Goal: Information Seeking & Learning: Learn about a topic

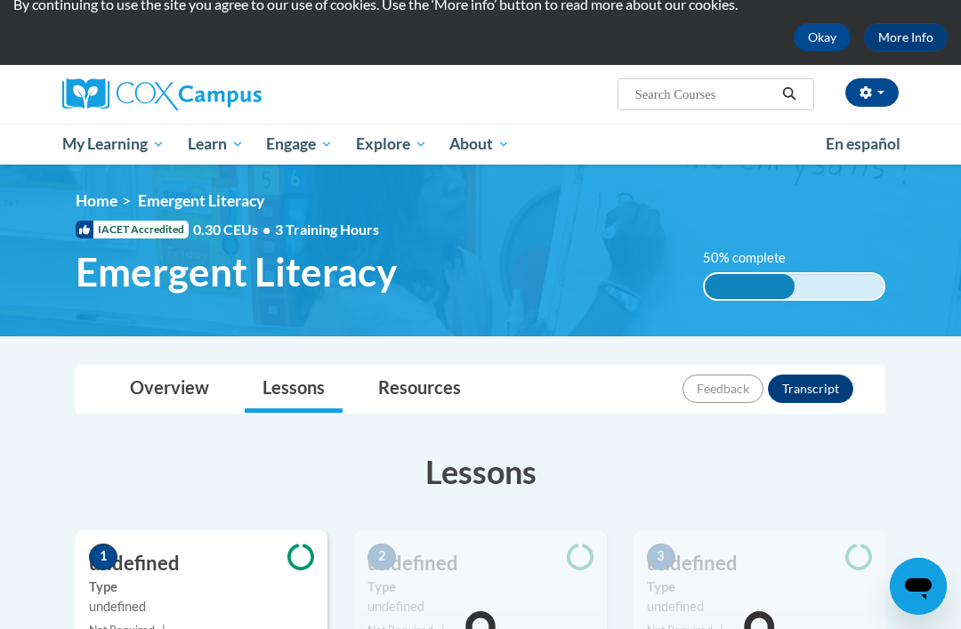
scroll to position [67, 0]
click at [797, 286] on div "50% complete 0.001%" at bounding box center [794, 287] width 182 height 28
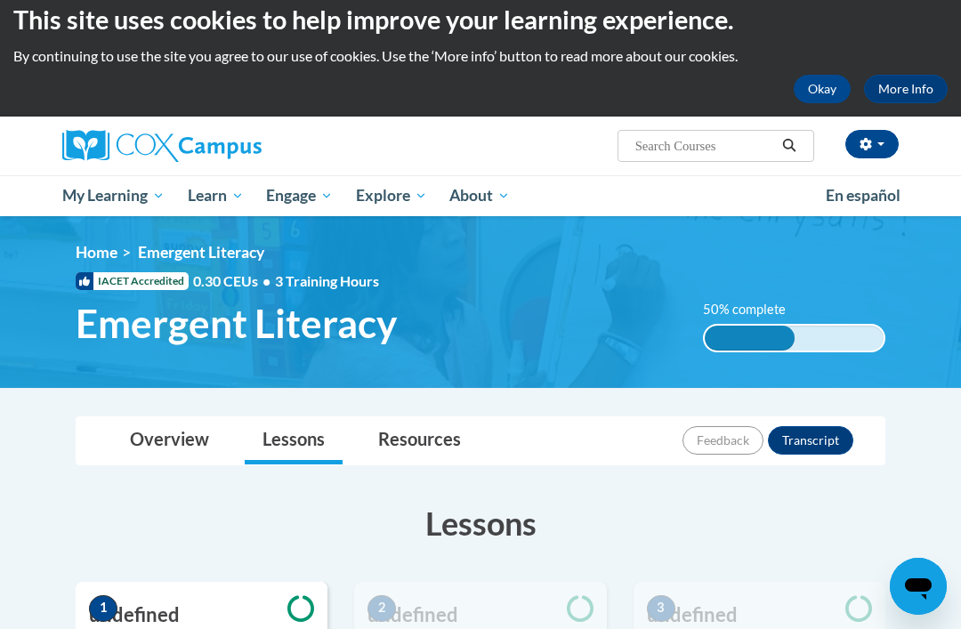
scroll to position [0, 0]
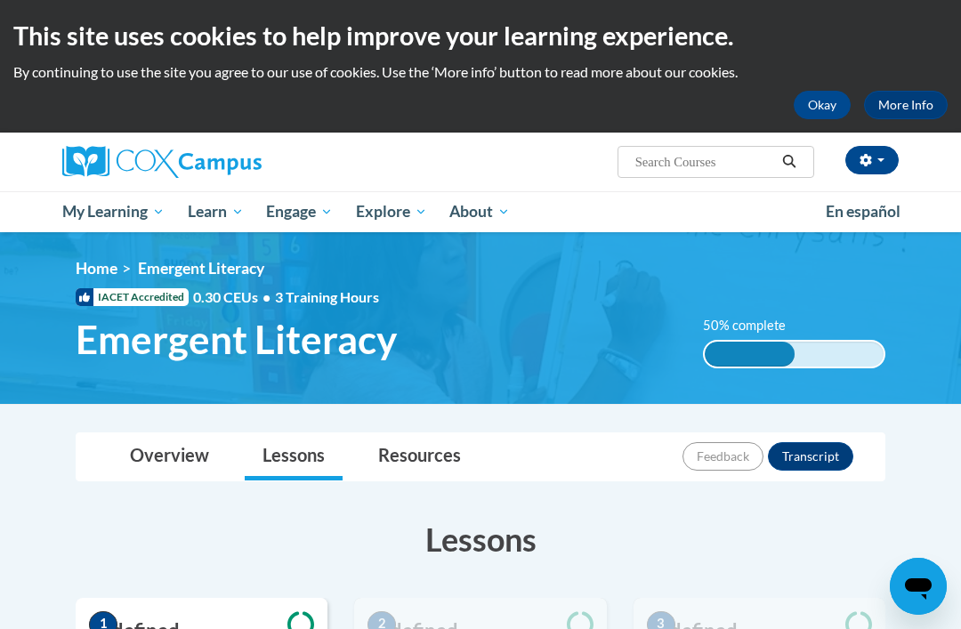
click at [0, 0] on link "My Course Progress" at bounding box center [0, 0] width 0 height 0
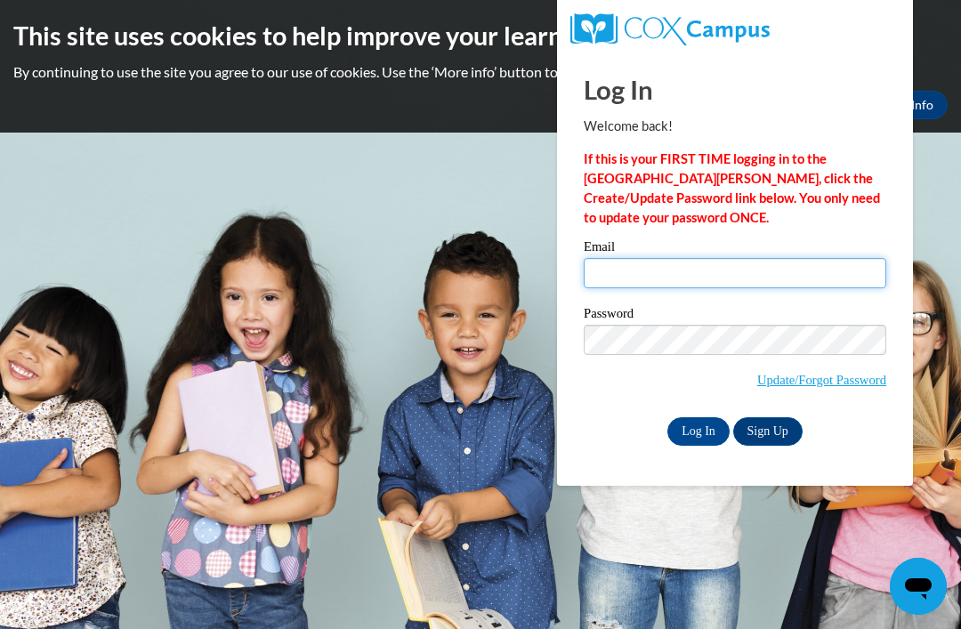
click at [673, 260] on input "Email" at bounding box center [735, 273] width 302 height 30
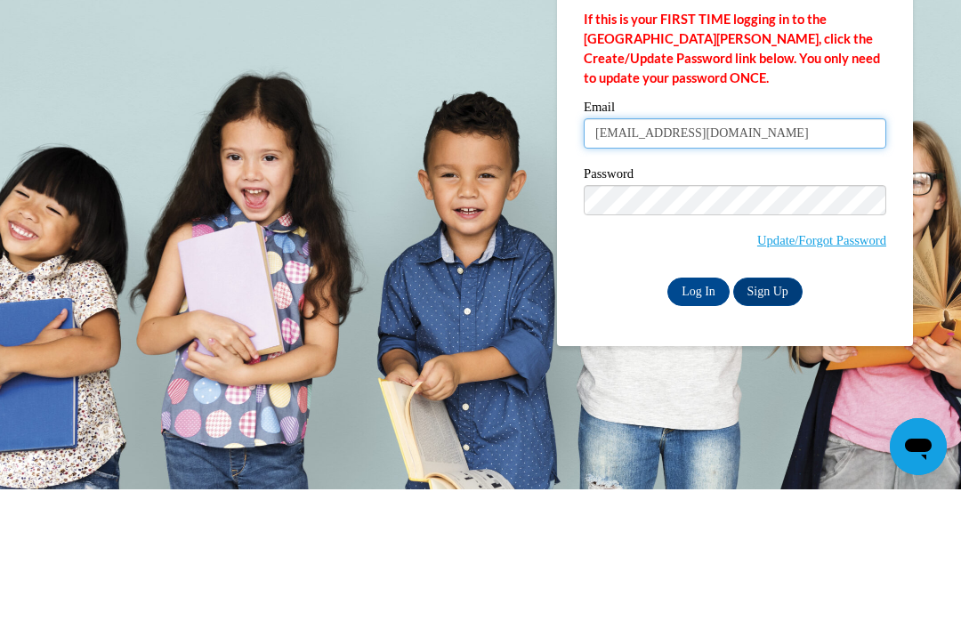
type input "[EMAIL_ADDRESS][DOMAIN_NAME]"
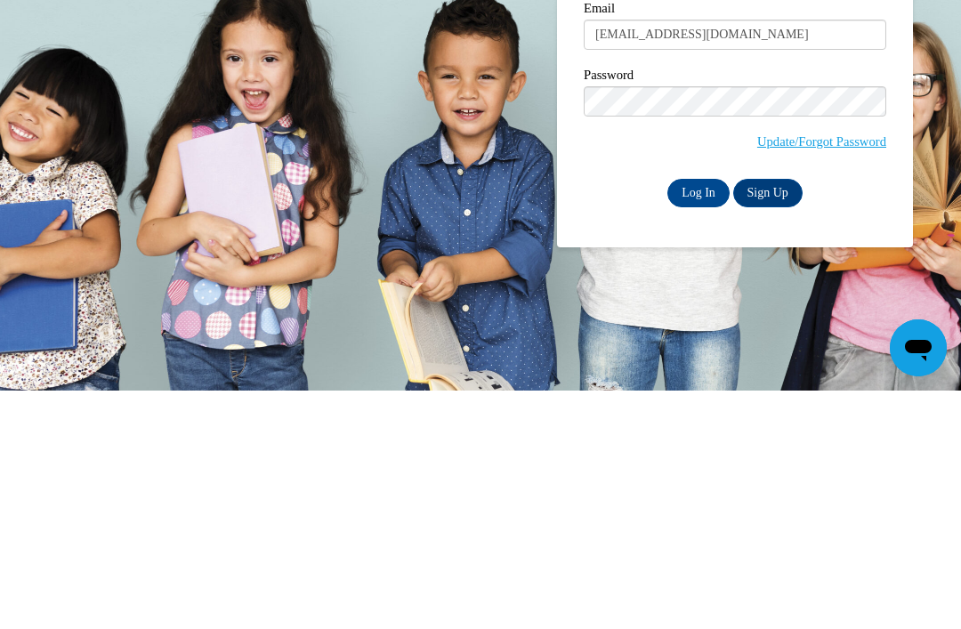
click at [697, 417] on input "Log In" at bounding box center [698, 431] width 62 height 28
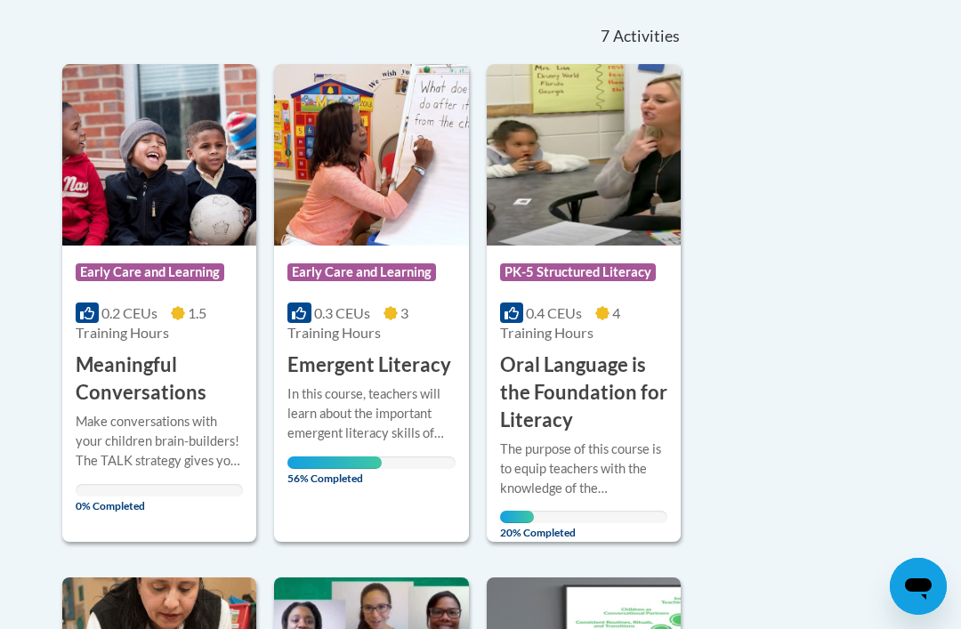
scroll to position [415, 0]
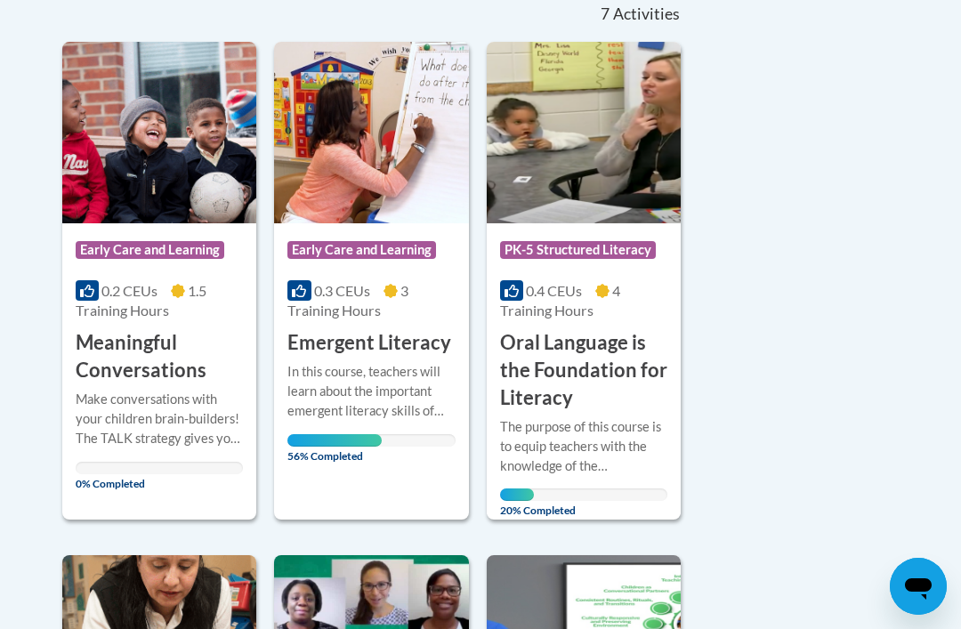
click at [402, 345] on h3 "Emergent Literacy" at bounding box center [369, 343] width 164 height 28
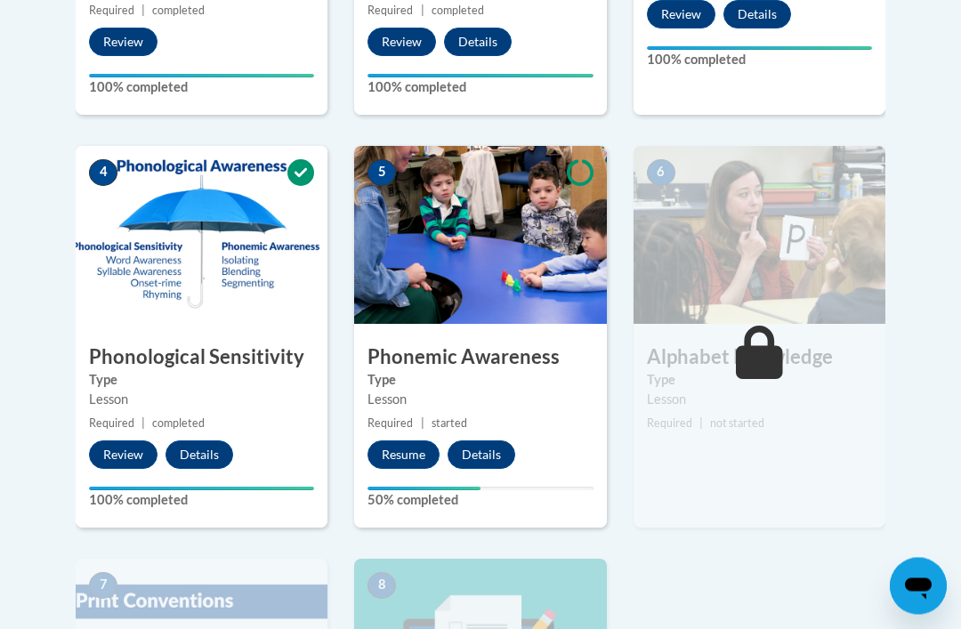
scroll to position [892, 0]
click at [416, 446] on button "Resume" at bounding box center [403, 454] width 72 height 28
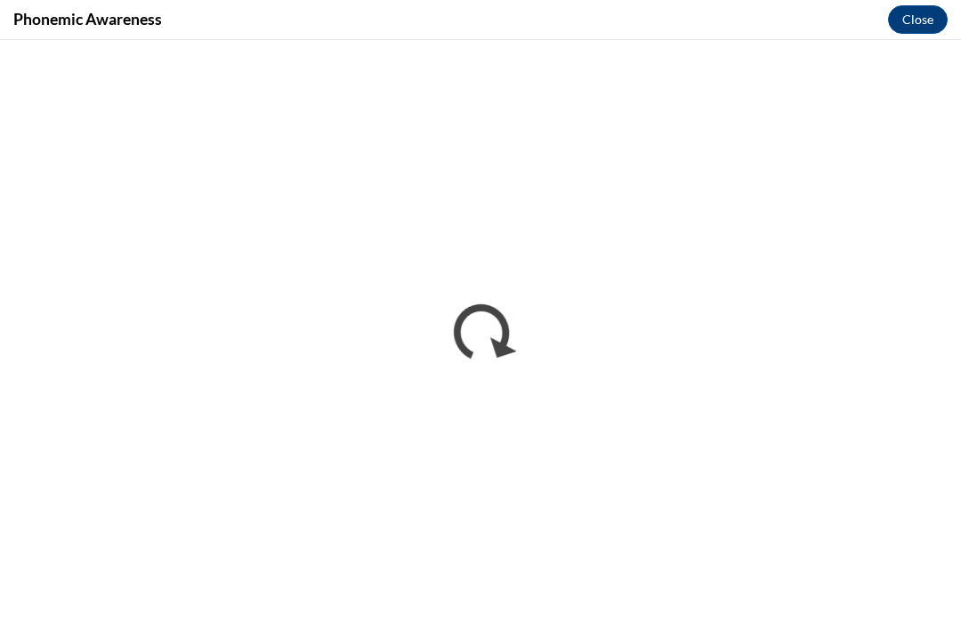
scroll to position [0, 0]
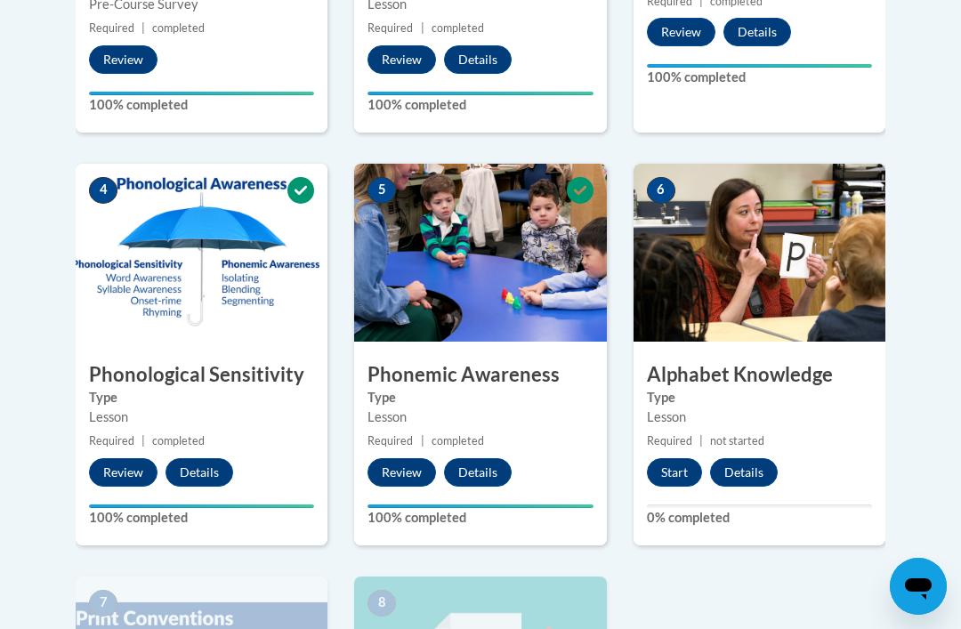
scroll to position [874, 0]
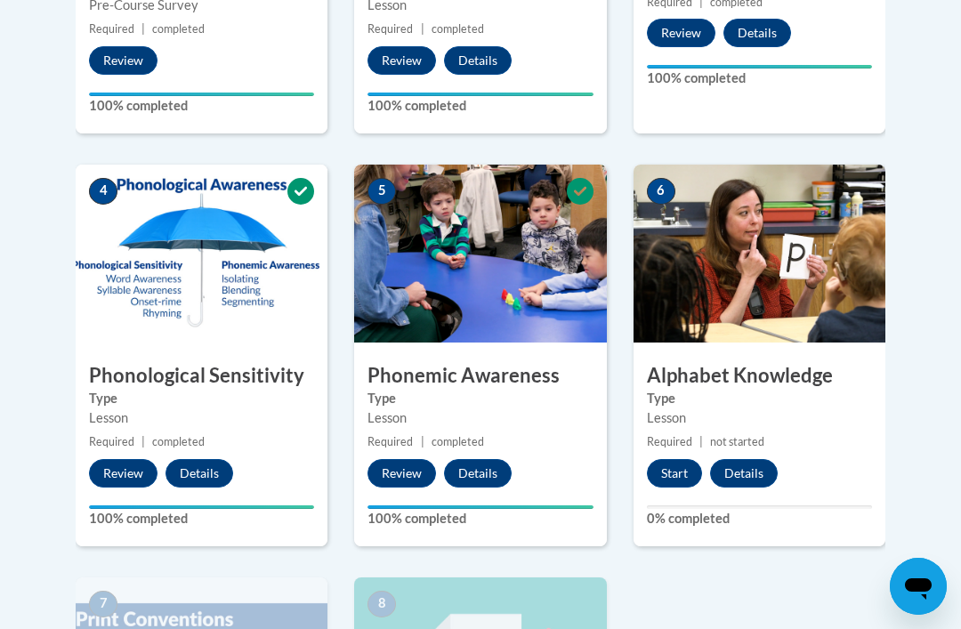
click at [673, 478] on button "Start" at bounding box center [674, 473] width 55 height 28
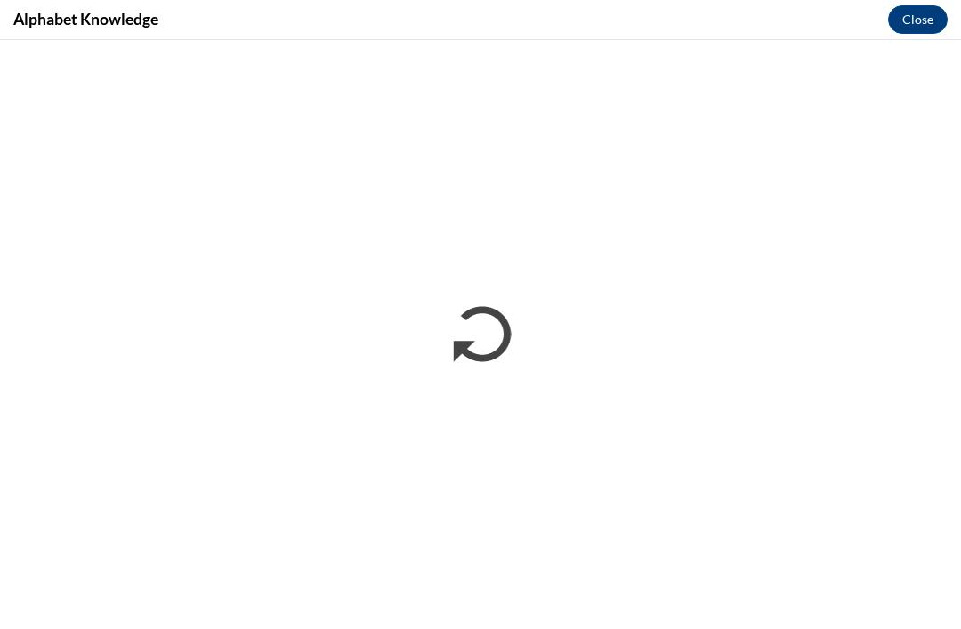
scroll to position [0, 0]
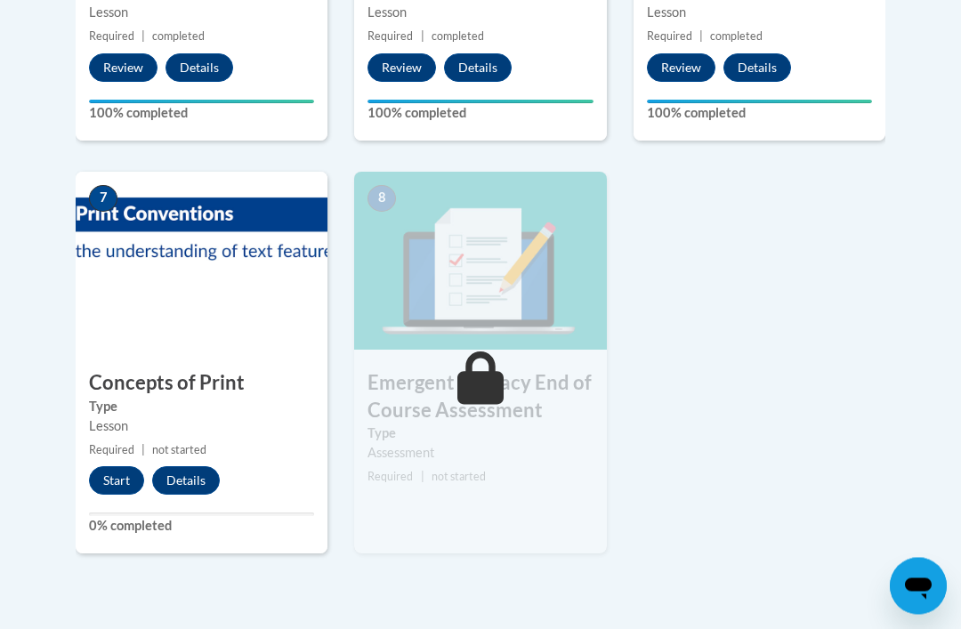
click at [128, 469] on button "Start" at bounding box center [116, 481] width 55 height 28
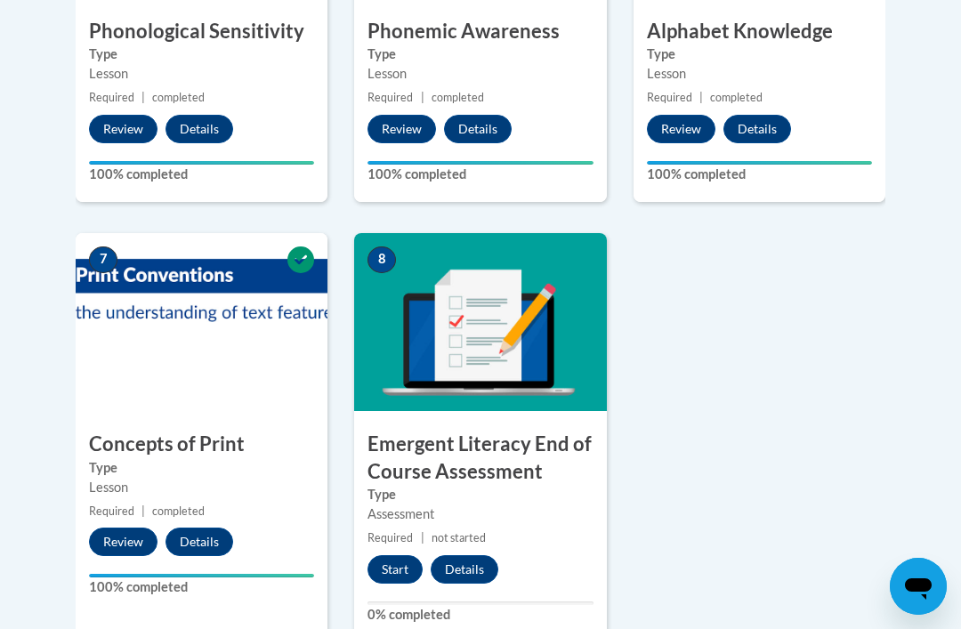
scroll to position [1228, 0]
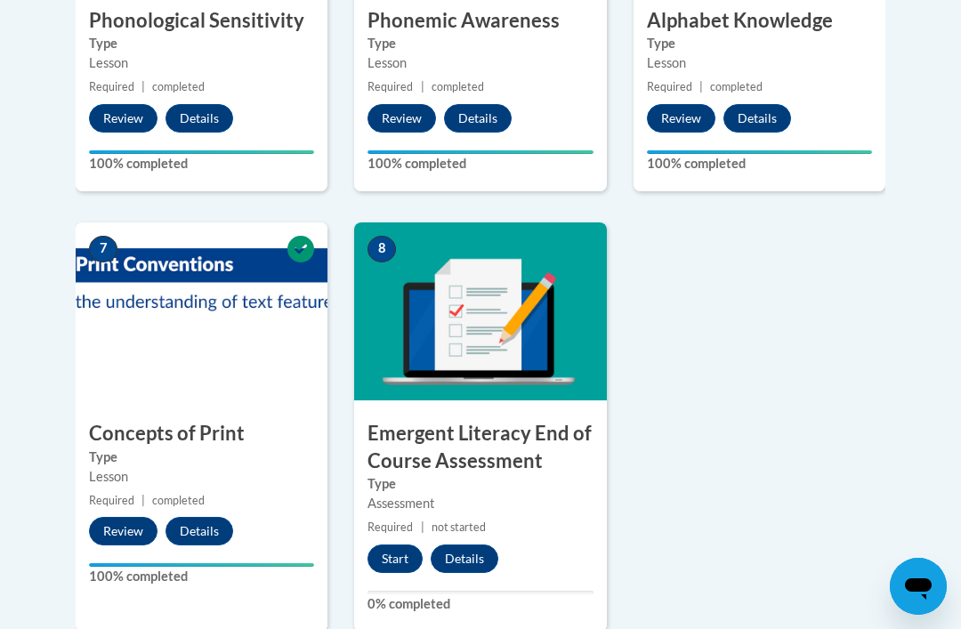
click at [393, 548] on button "Start" at bounding box center [394, 558] width 55 height 28
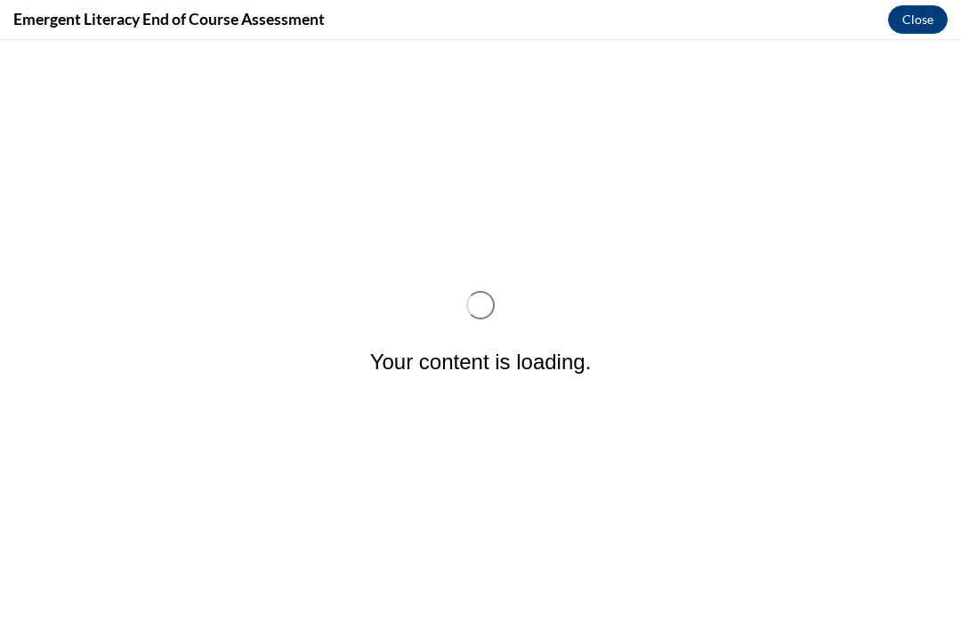
scroll to position [0, 0]
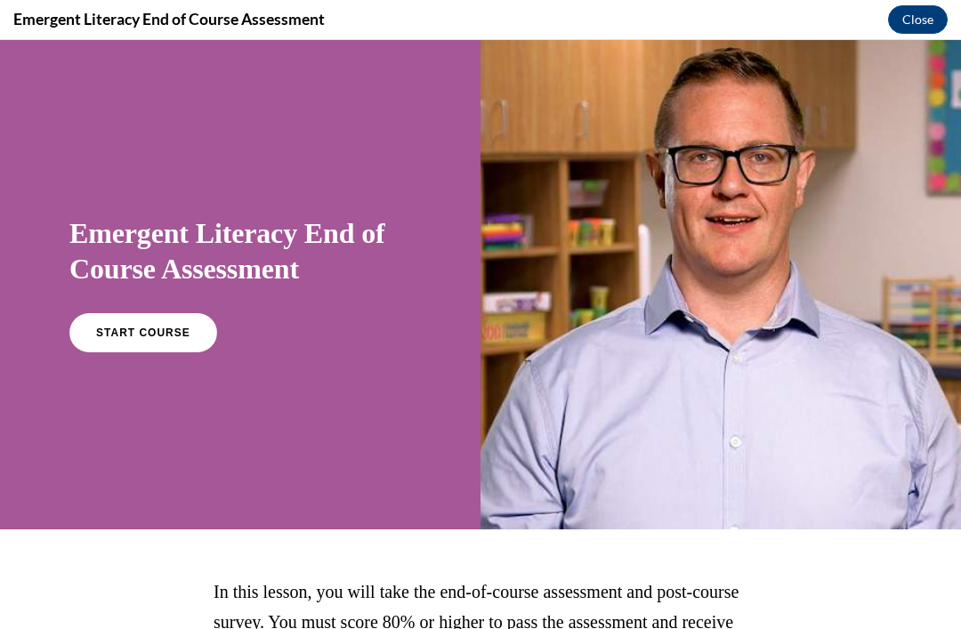
click at [146, 317] on link "START COURSE" at bounding box center [143, 332] width 148 height 39
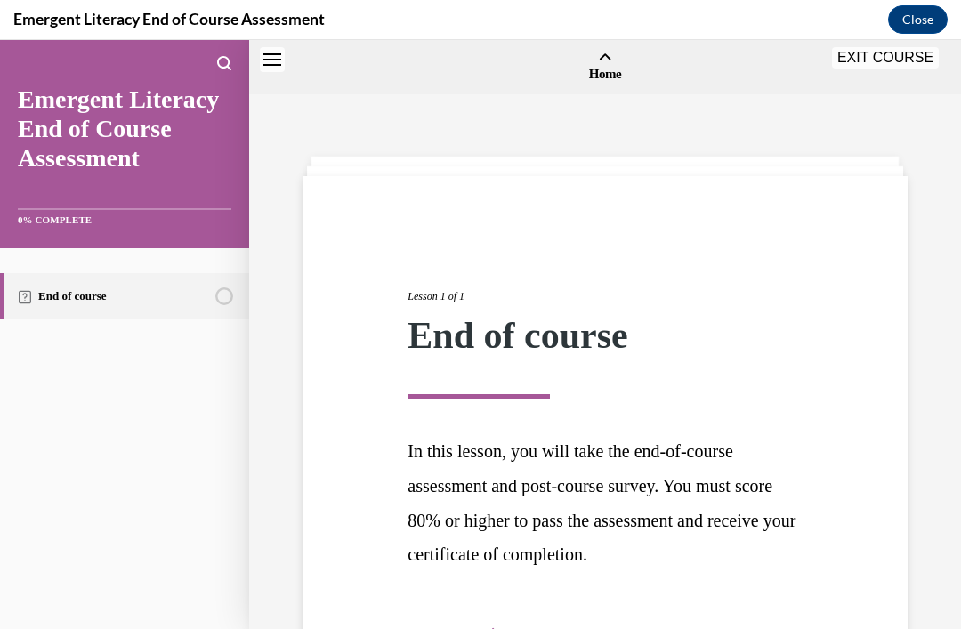
scroll to position [55, 0]
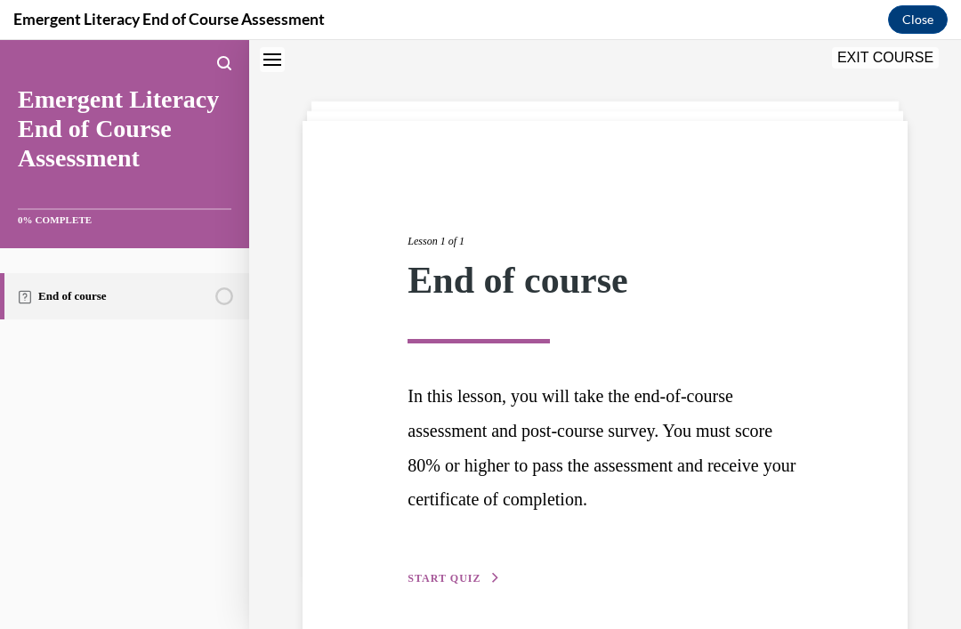
click at [449, 572] on span "START QUIZ" at bounding box center [443, 578] width 73 height 12
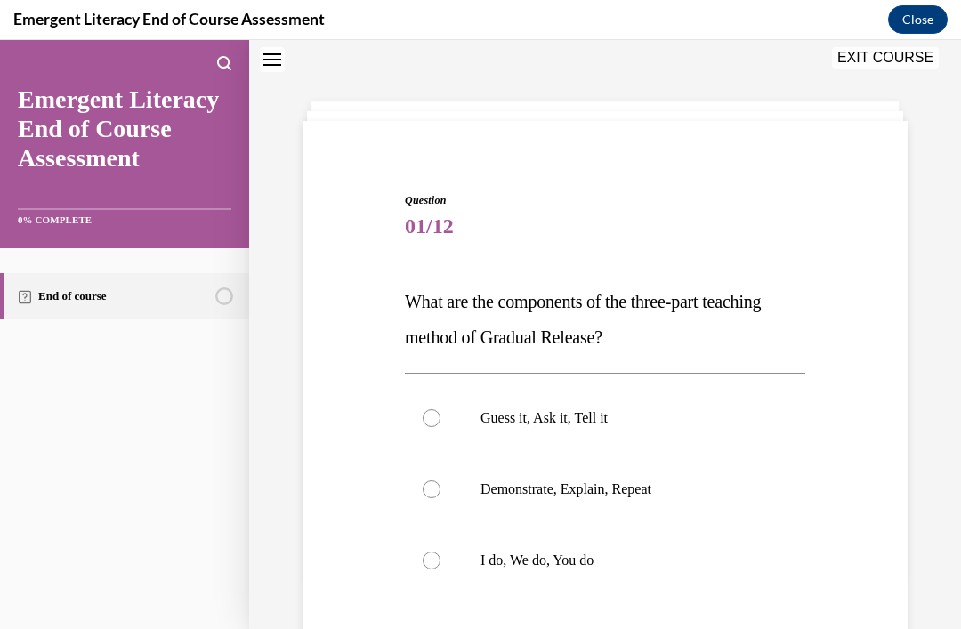
click at [434, 551] on label "I do, We do, You do" at bounding box center [605, 560] width 400 height 71
click at [434, 552] on input "I do, We do, You do" at bounding box center [432, 561] width 18 height 18
radio input "true"
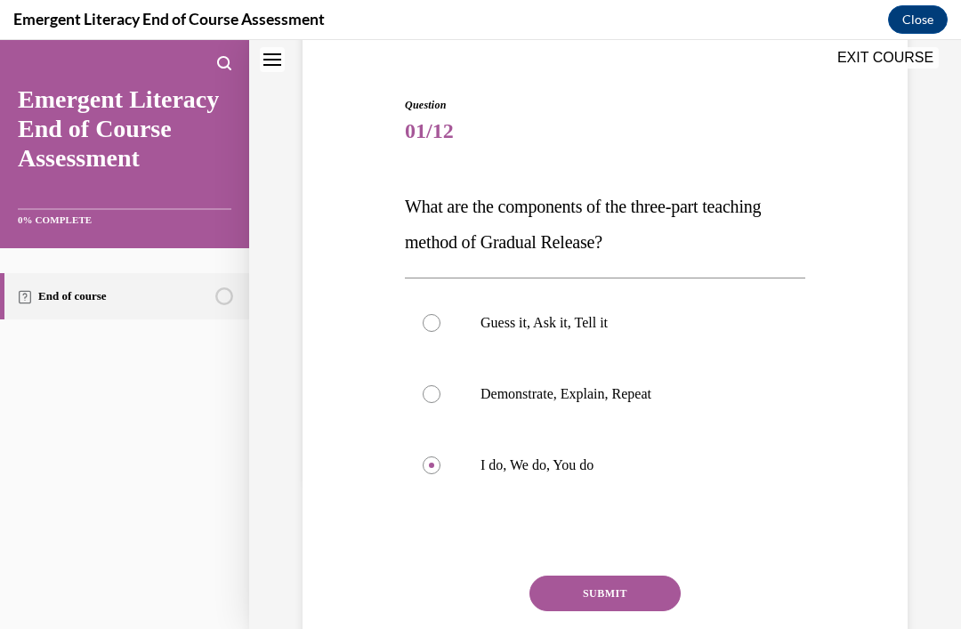
click at [640, 591] on button "SUBMIT" at bounding box center [604, 594] width 151 height 36
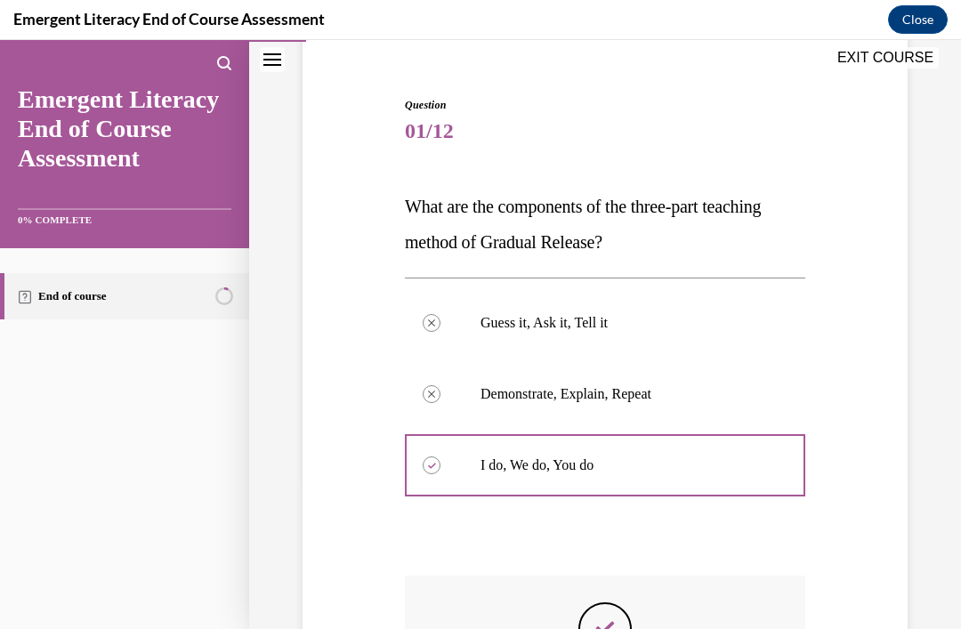
scroll to position [21, 0]
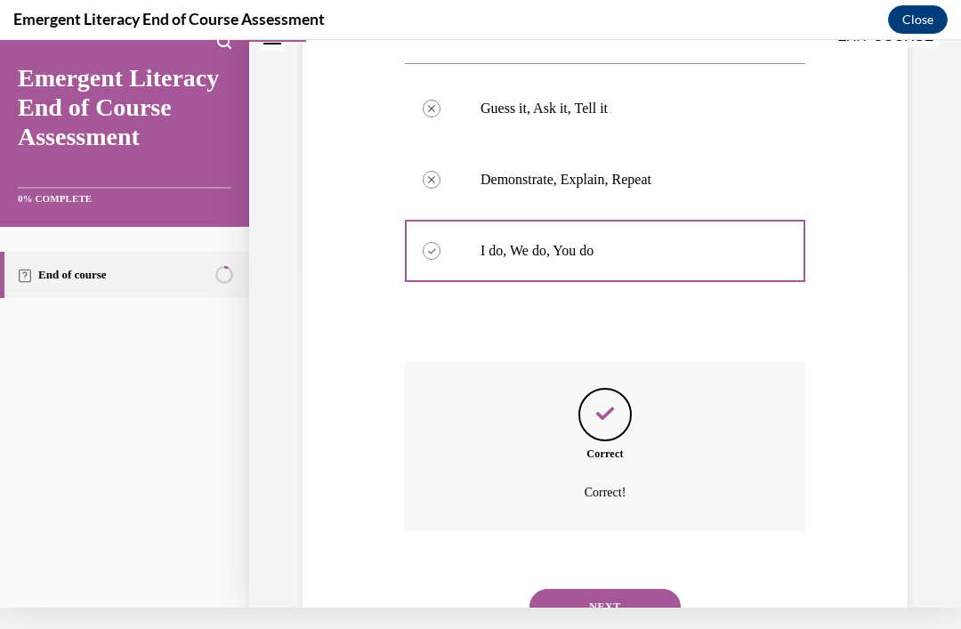
click at [647, 589] on button "NEXT" at bounding box center [604, 607] width 151 height 36
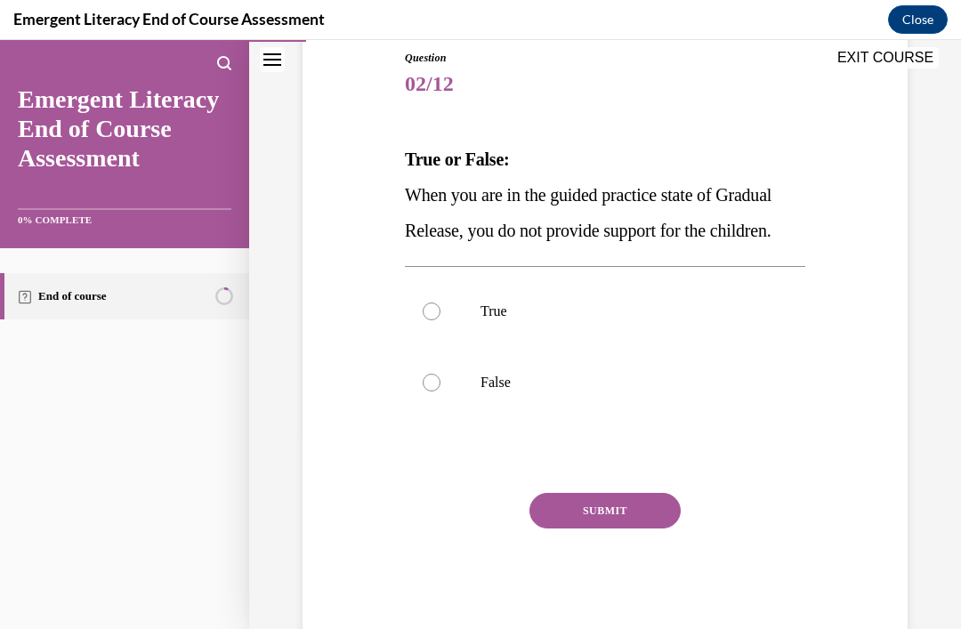
click at [433, 391] on div at bounding box center [432, 383] width 18 height 18
click at [433, 391] on input "False" at bounding box center [432, 383] width 18 height 18
radio input "true"
click at [636, 528] on button "SUBMIT" at bounding box center [604, 511] width 151 height 36
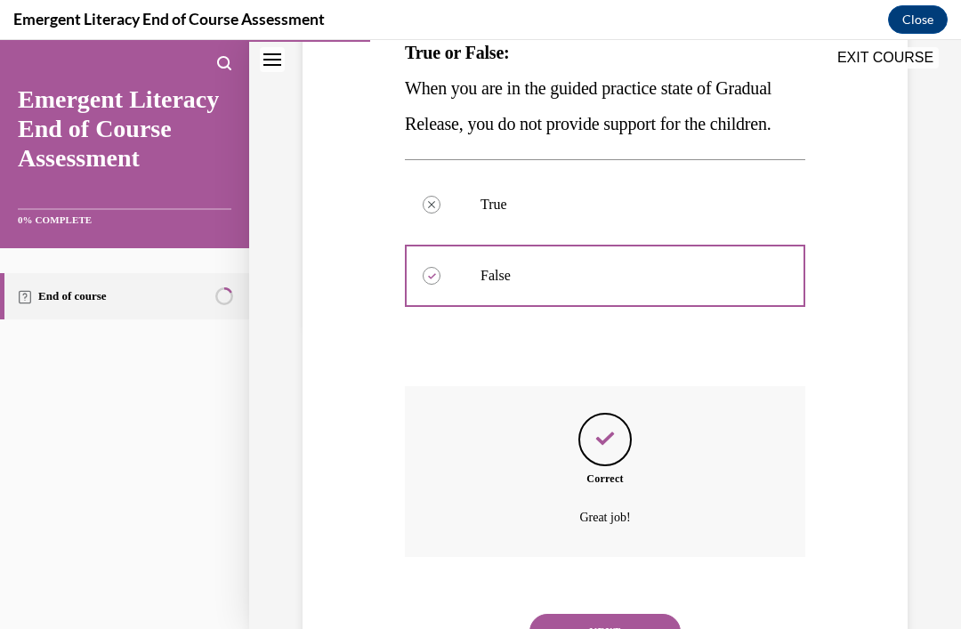
scroll to position [343, 0]
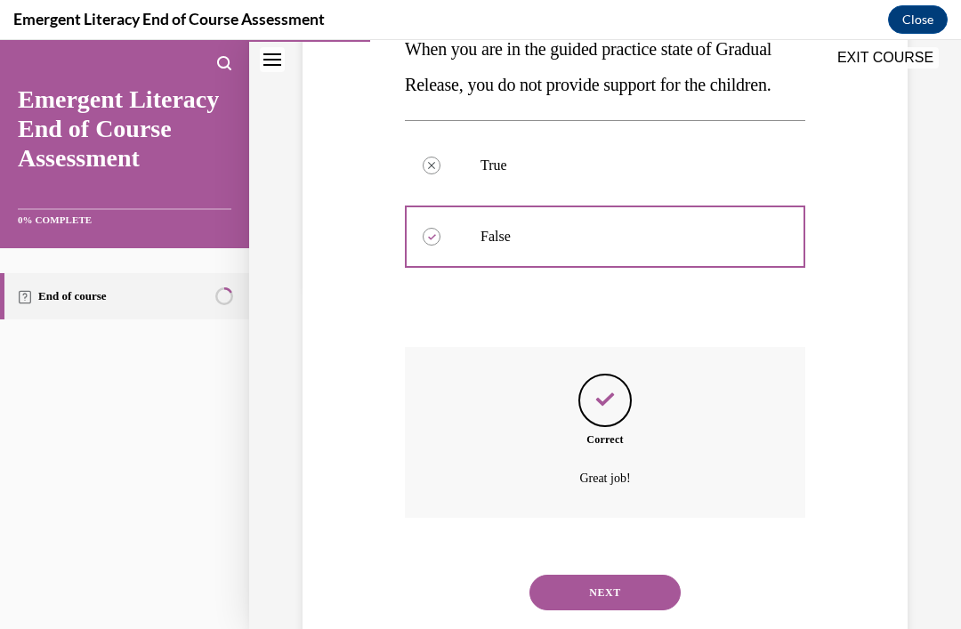
click at [636, 610] on button "NEXT" at bounding box center [604, 593] width 151 height 36
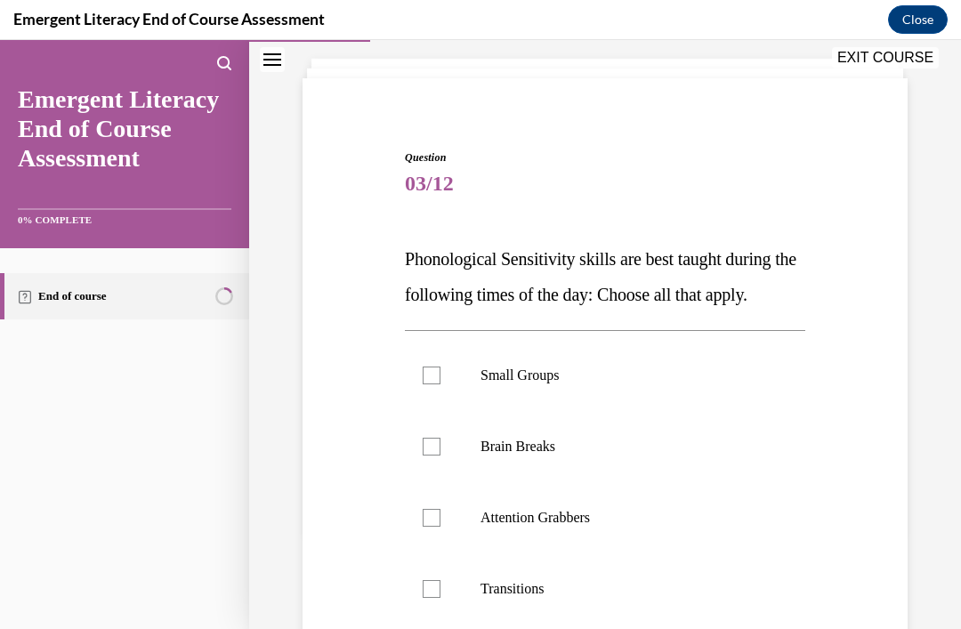
scroll to position [98, 0]
click at [438, 363] on label "Small Groups" at bounding box center [605, 375] width 400 height 71
click at [438, 366] on input "Small Groups" at bounding box center [432, 375] width 18 height 18
checkbox input "true"
click at [448, 428] on label "Brain Breaks" at bounding box center [605, 446] width 400 height 71
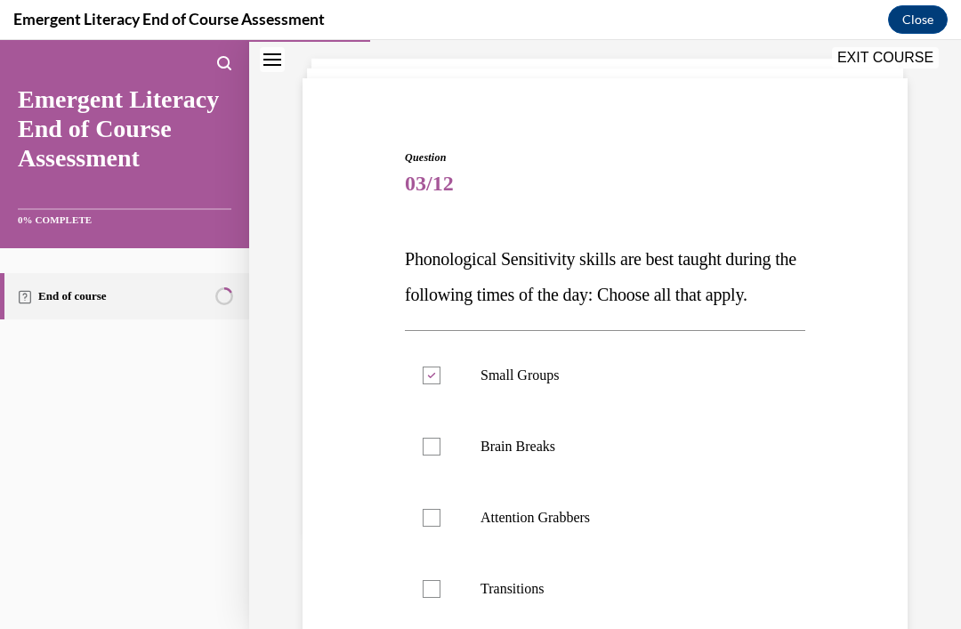
click at [440, 438] on input "Brain Breaks" at bounding box center [432, 447] width 18 height 18
checkbox input "true"
click at [443, 509] on label "Attention Grabbers" at bounding box center [605, 517] width 400 height 71
click at [440, 509] on input "Attention Grabbers" at bounding box center [432, 518] width 18 height 18
checkbox input "true"
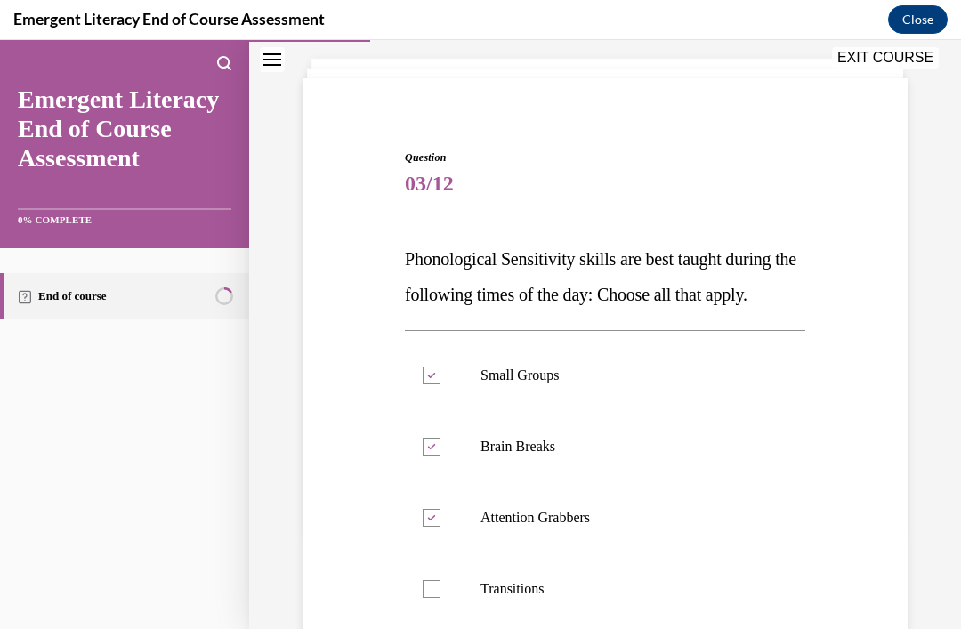
click at [443, 377] on label "Small Groups" at bounding box center [605, 375] width 400 height 71
click at [440, 377] on input "Small Groups" at bounding box center [432, 375] width 18 height 18
checkbox input "false"
click at [430, 584] on div at bounding box center [432, 589] width 18 height 18
click at [430, 584] on input "Transitions" at bounding box center [432, 589] width 18 height 18
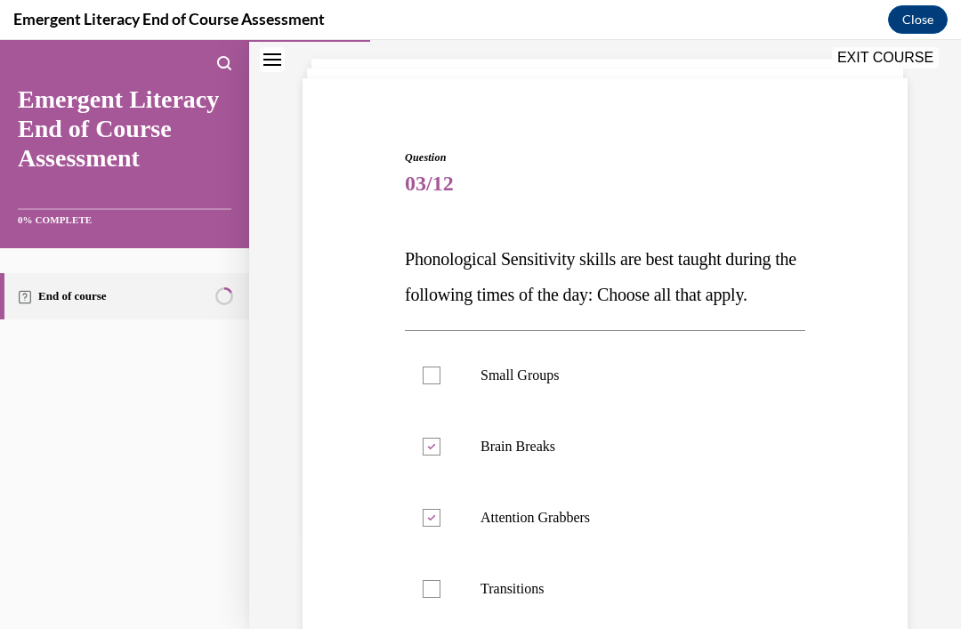
checkbox input "true"
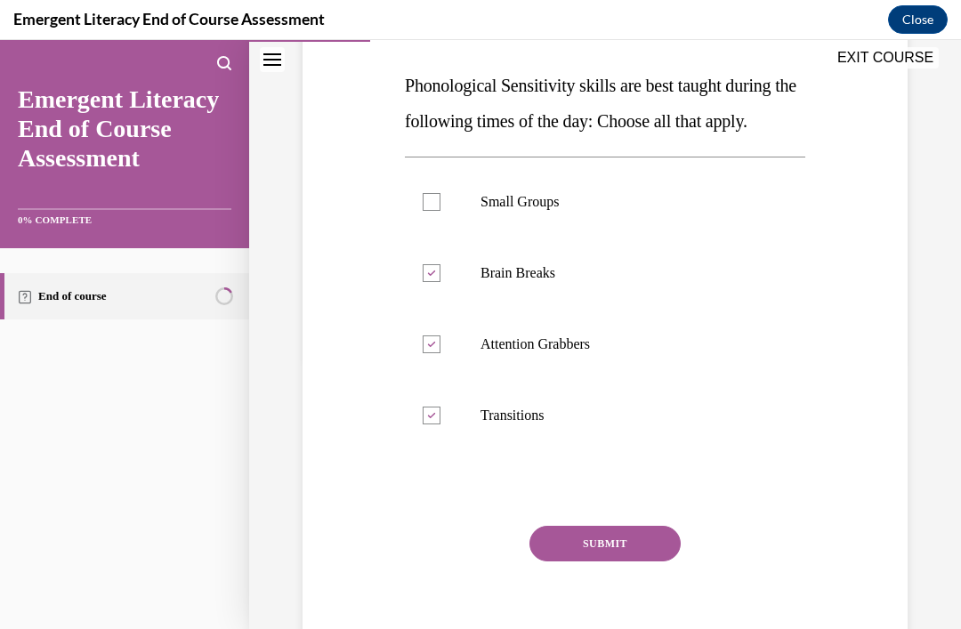
click at [645, 537] on button "SUBMIT" at bounding box center [604, 544] width 151 height 36
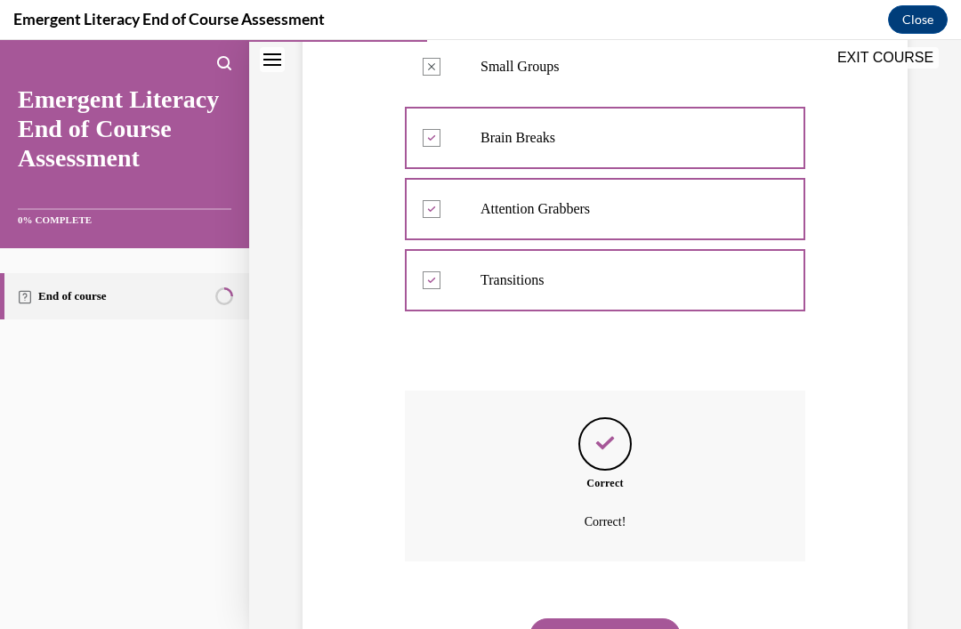
scroll to position [415, 0]
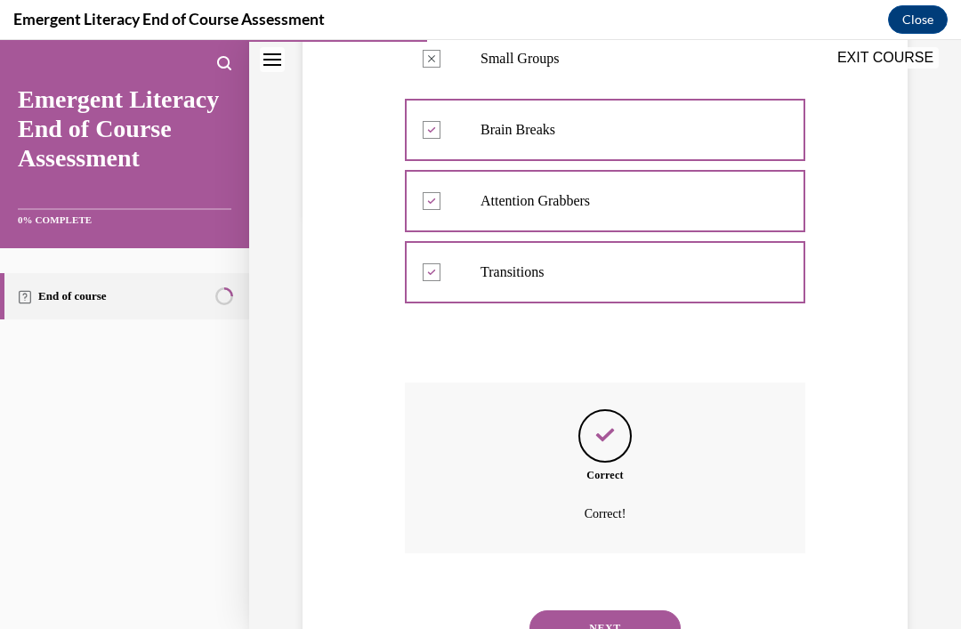
click at [636, 612] on button "NEXT" at bounding box center [604, 628] width 151 height 36
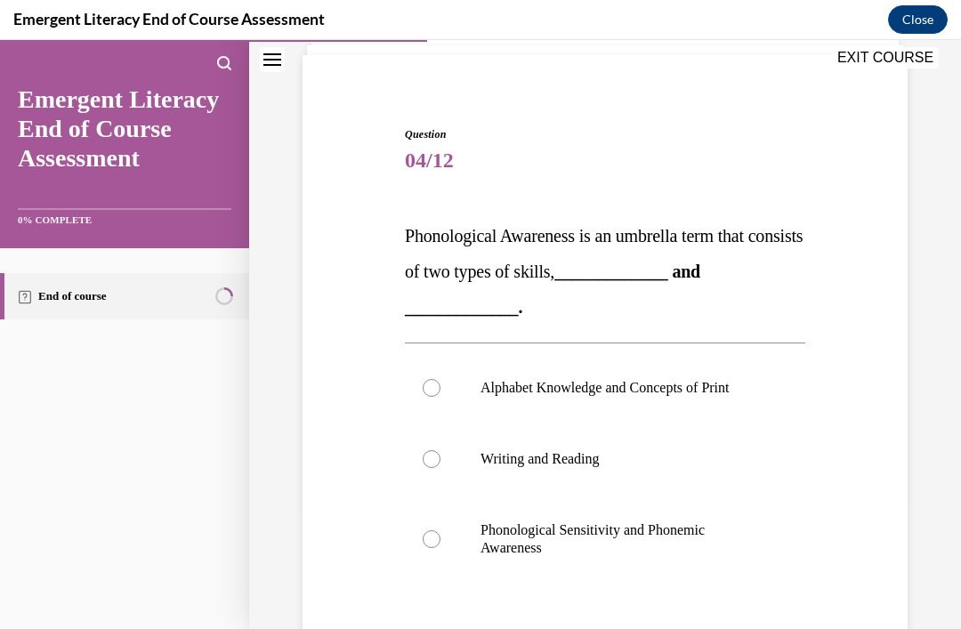
scroll to position [125, 0]
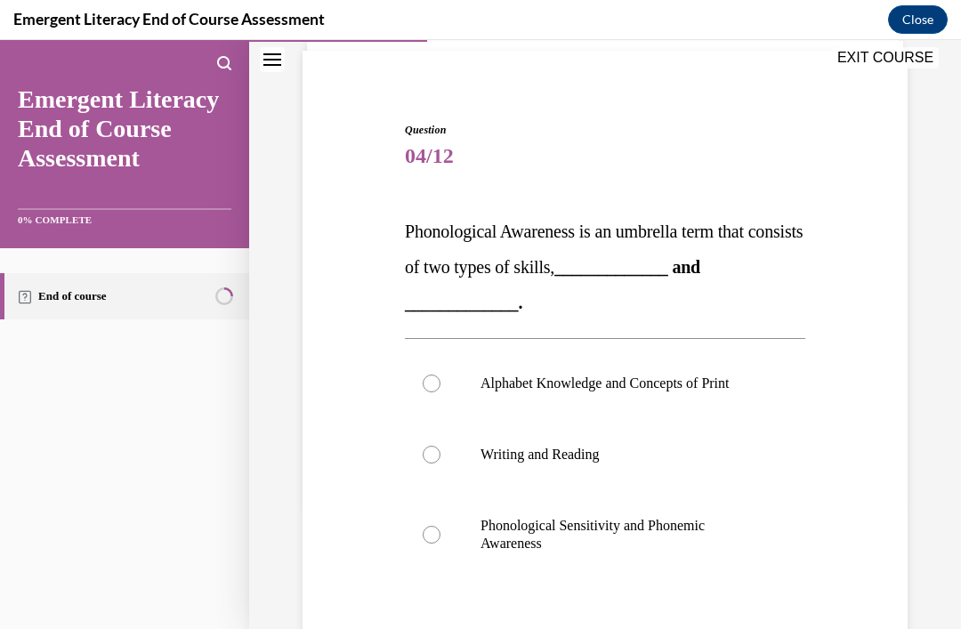
click at [439, 532] on div at bounding box center [432, 535] width 18 height 18
click at [439, 532] on input "Phonological Sensitivity and Phonemic Awareness" at bounding box center [432, 535] width 18 height 18
radio input "true"
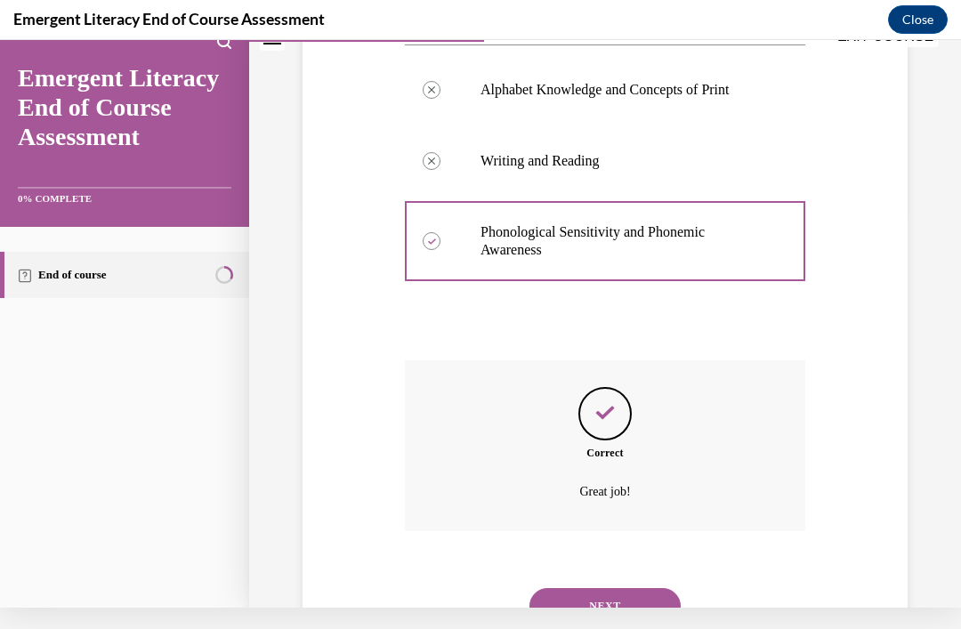
scroll to position [397, 0]
click at [633, 589] on button "NEXT" at bounding box center [604, 607] width 151 height 36
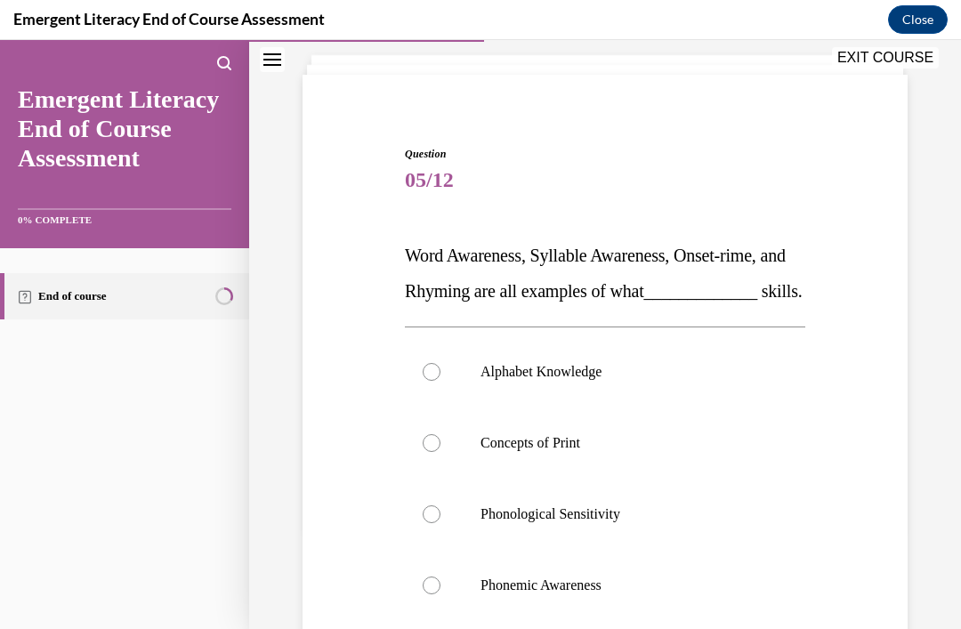
scroll to position [101, 0]
click at [443, 549] on label "Phonological Sensitivity" at bounding box center [605, 514] width 400 height 71
click at [440, 523] on input "Phonological Sensitivity" at bounding box center [432, 514] width 18 height 18
radio input "true"
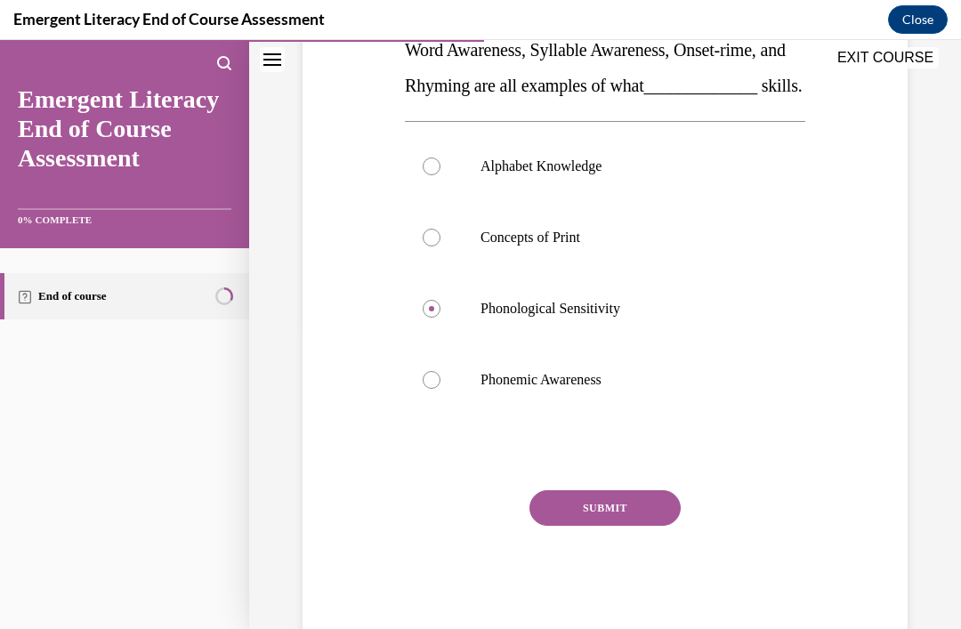
click at [640, 526] on button "SUBMIT" at bounding box center [604, 508] width 151 height 36
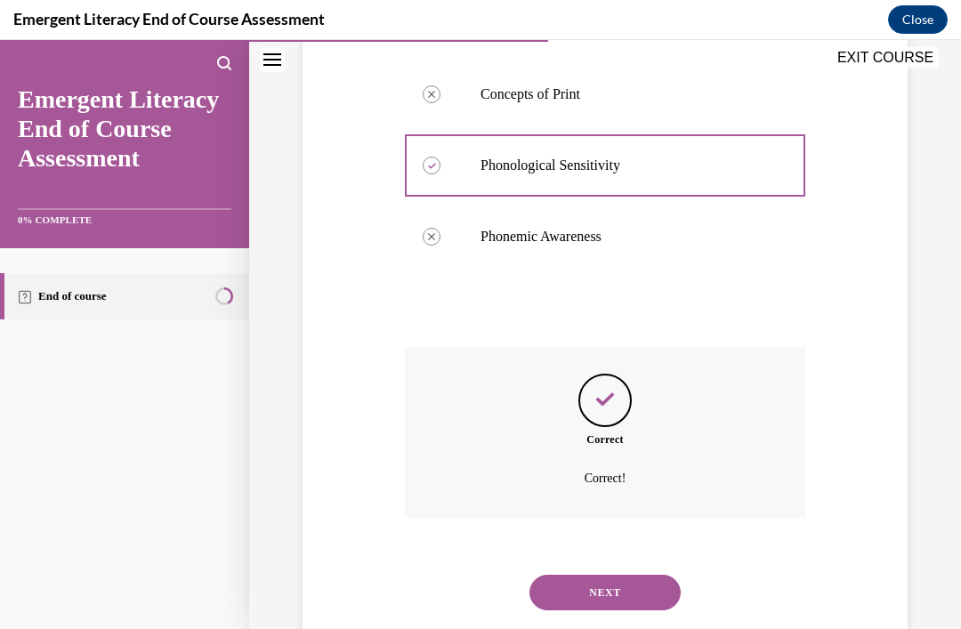
scroll to position [450, 0]
click at [638, 607] on button "NEXT" at bounding box center [604, 593] width 151 height 36
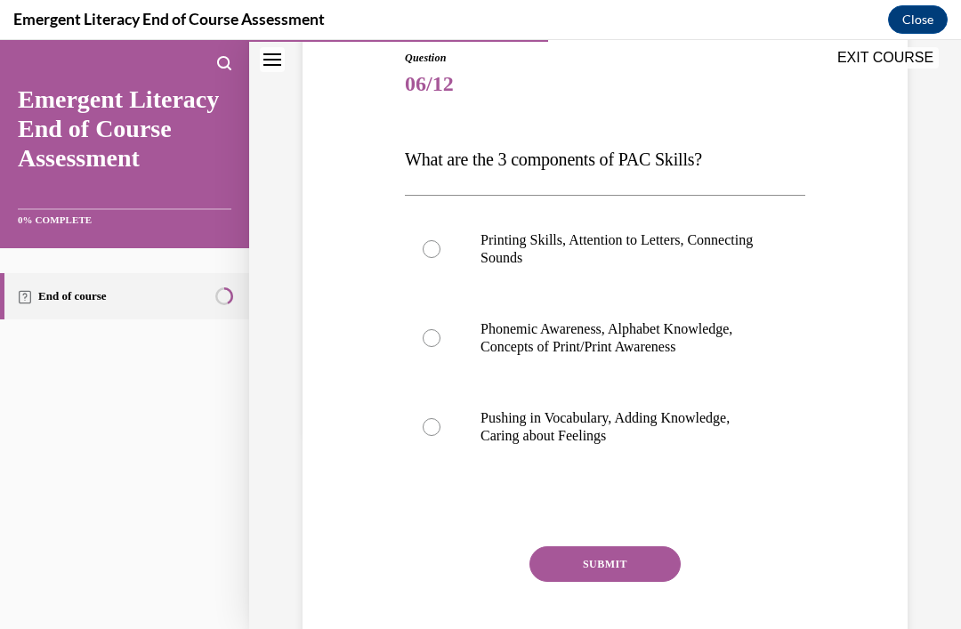
click at [438, 332] on div at bounding box center [432, 338] width 18 height 18
click at [438, 332] on input "Phonemic Awareness, Alphabet Knowledge, Concepts of Print/Print Awareness" at bounding box center [432, 338] width 18 height 18
radio input "true"
click at [634, 557] on button "SUBMIT" at bounding box center [604, 564] width 151 height 36
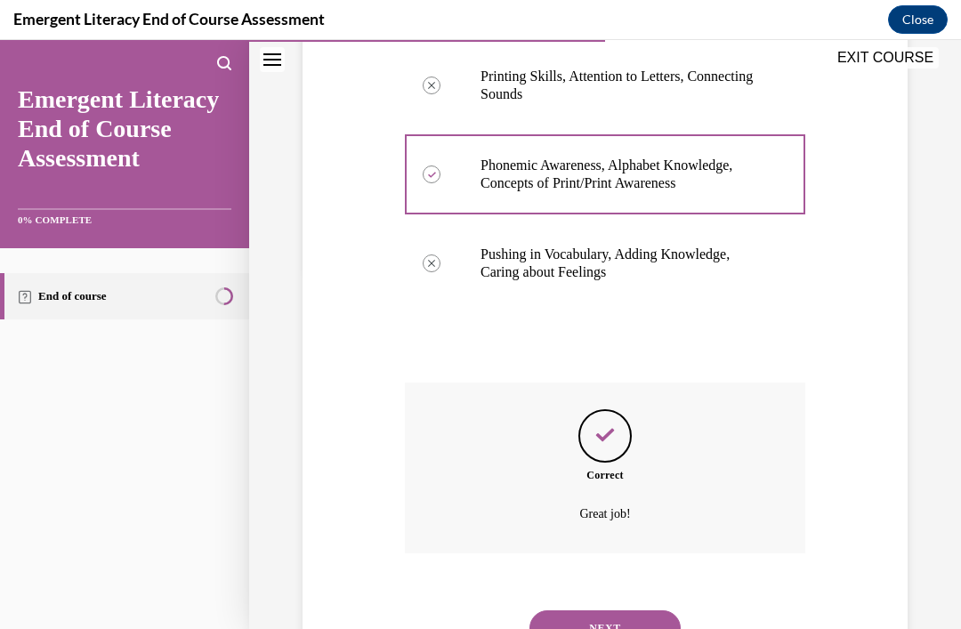
click at [640, 610] on button "NEXT" at bounding box center [604, 628] width 151 height 36
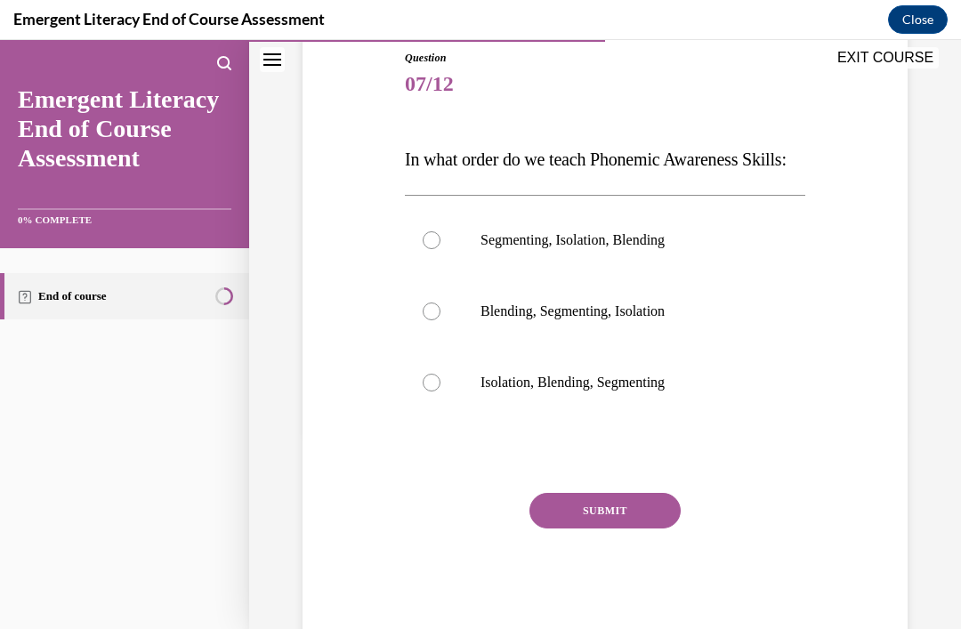
click at [442, 418] on label "Isolation, Blending, Segmenting" at bounding box center [605, 382] width 400 height 71
click at [440, 391] on input "Isolation, Blending, Segmenting" at bounding box center [432, 383] width 18 height 18
radio input "true"
click at [632, 528] on button "SUBMIT" at bounding box center [604, 511] width 151 height 36
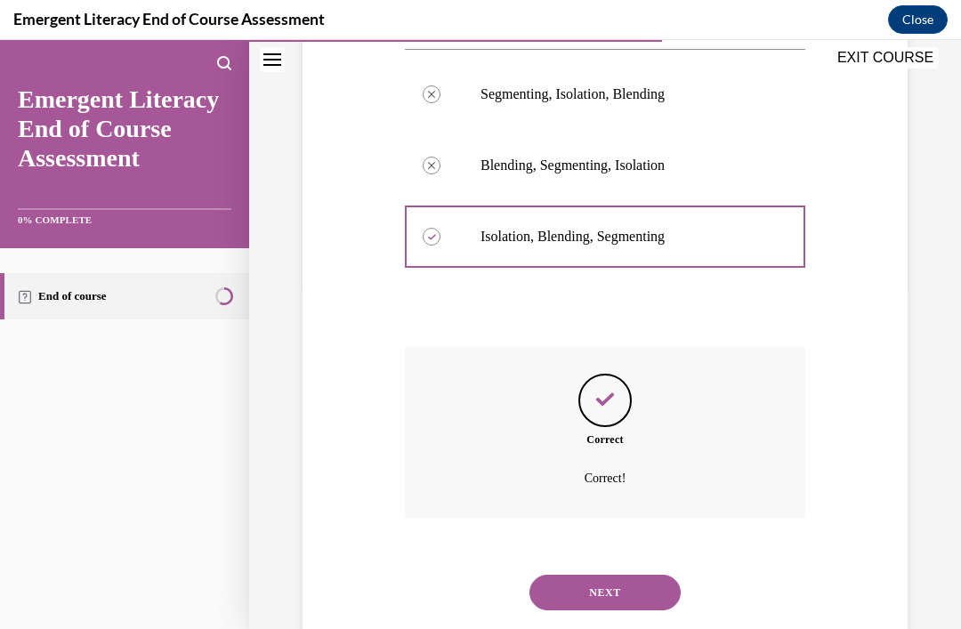
click at [634, 603] on button "NEXT" at bounding box center [604, 593] width 151 height 36
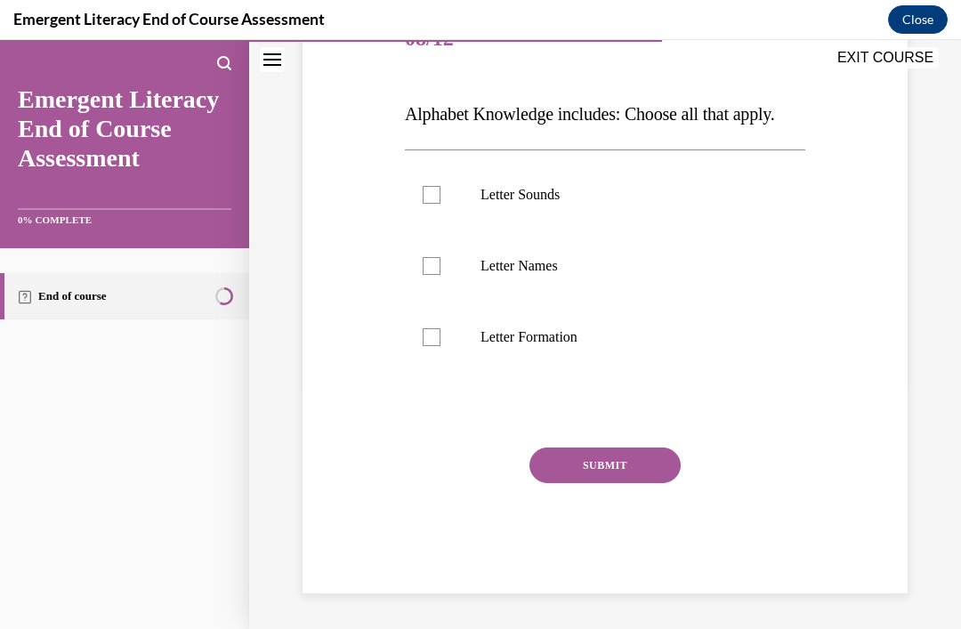
scroll to position [165, 0]
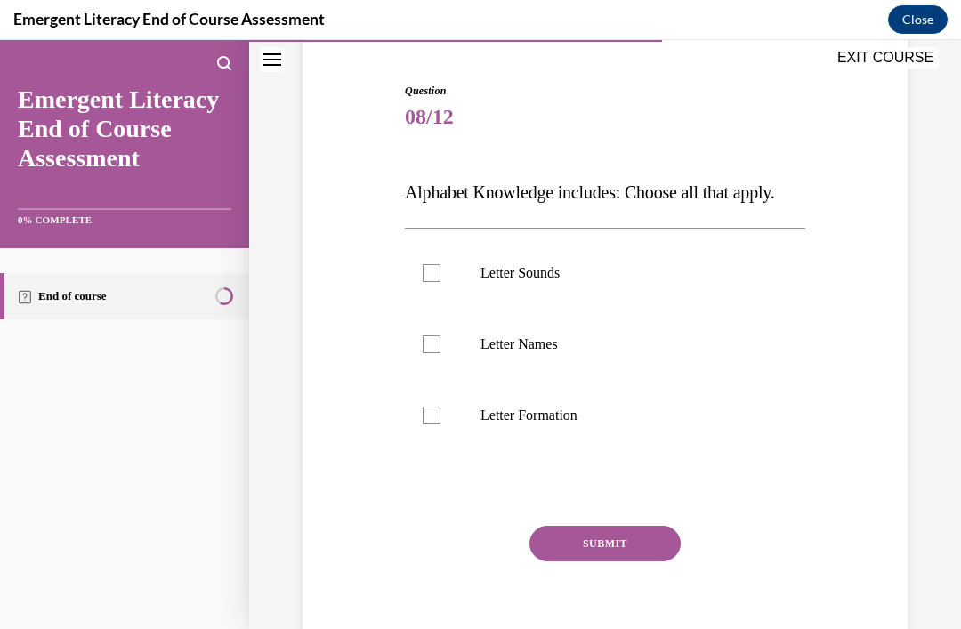
click at [427, 290] on label "Letter Sounds" at bounding box center [605, 273] width 400 height 71
click at [427, 282] on input "Letter Sounds" at bounding box center [432, 273] width 18 height 18
checkbox input "true"
click at [433, 347] on div at bounding box center [432, 344] width 18 height 18
click at [433, 347] on input "Letter Names" at bounding box center [432, 344] width 18 height 18
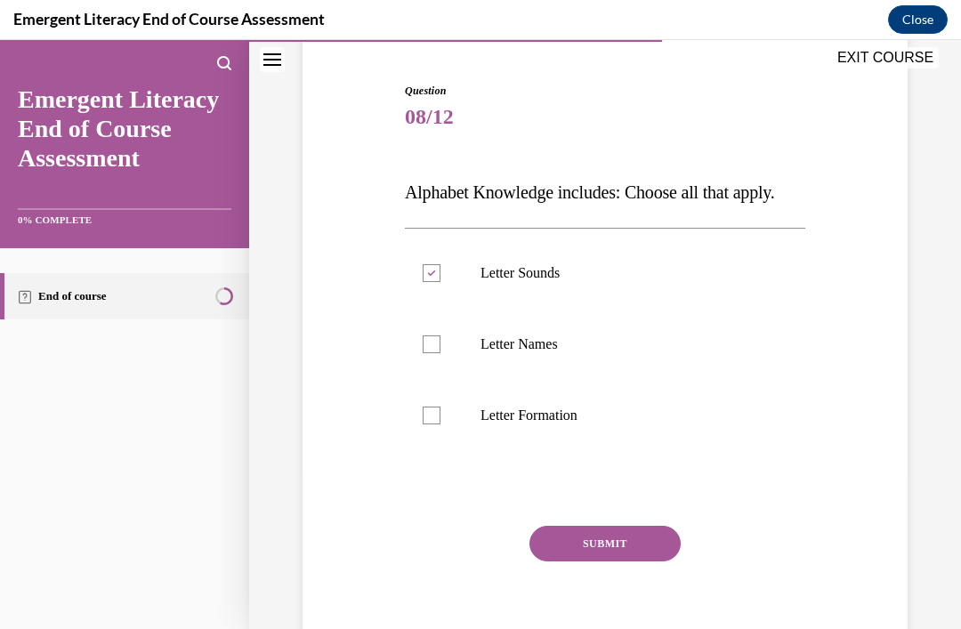
checkbox input "true"
click at [447, 416] on label "Letter Formation" at bounding box center [605, 415] width 400 height 71
click at [440, 416] on input "Letter Formation" at bounding box center [432, 416] width 18 height 18
checkbox input "true"
click at [619, 516] on div "Question 08/12 Alphabet Knowledge includes: Choose all that apply. Letter Sound…" at bounding box center [605, 377] width 400 height 589
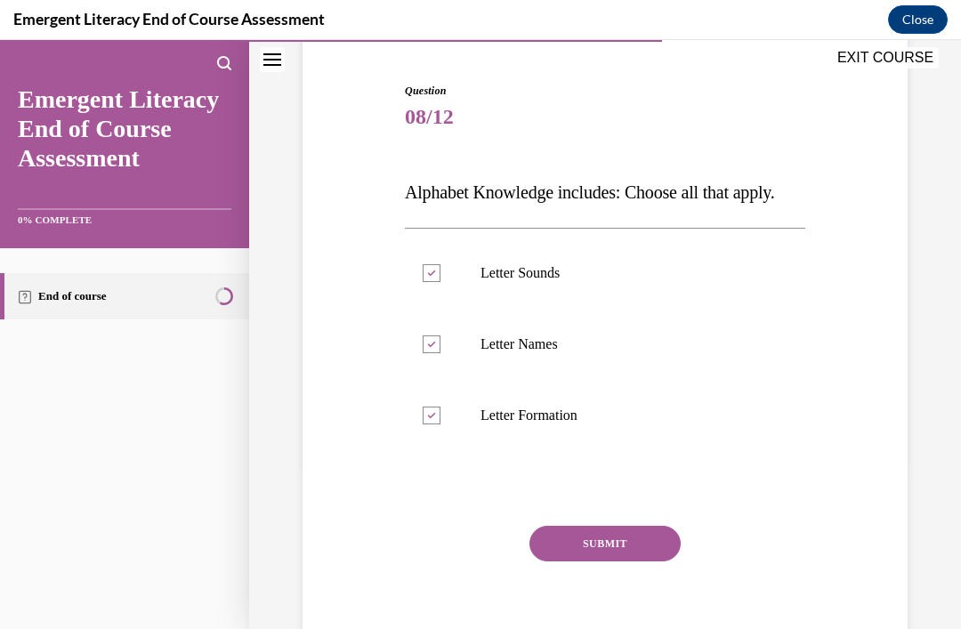
click at [624, 542] on button "SUBMIT" at bounding box center [604, 544] width 151 height 36
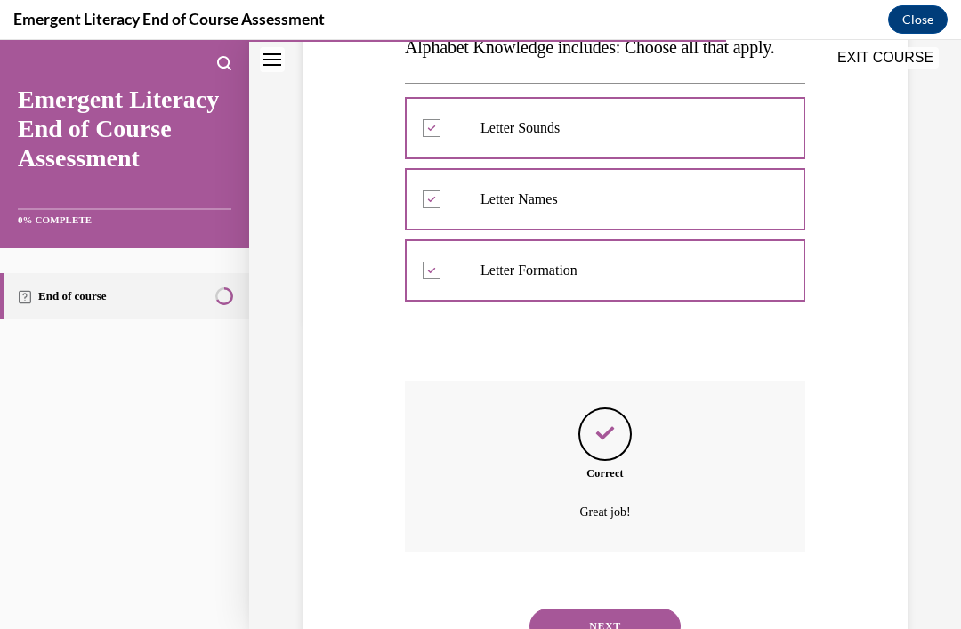
scroll to position [308, 0]
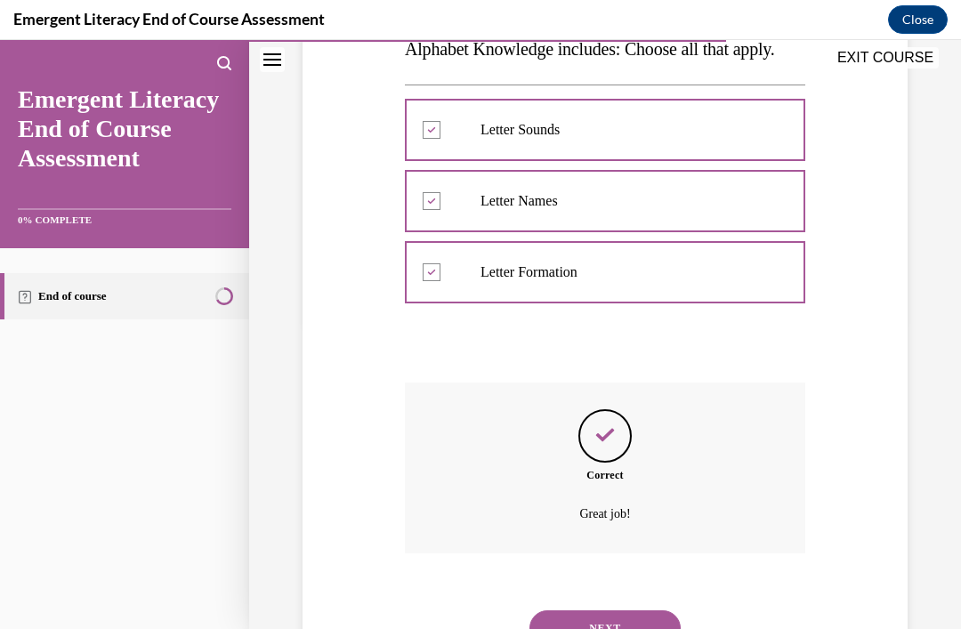
click at [639, 610] on button "NEXT" at bounding box center [604, 628] width 151 height 36
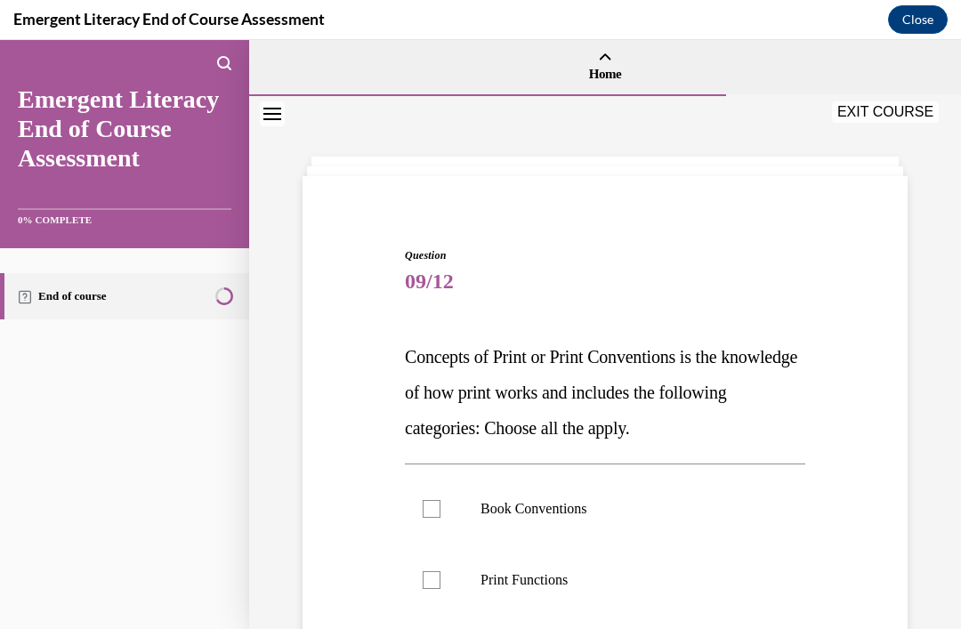
scroll to position [86, 0]
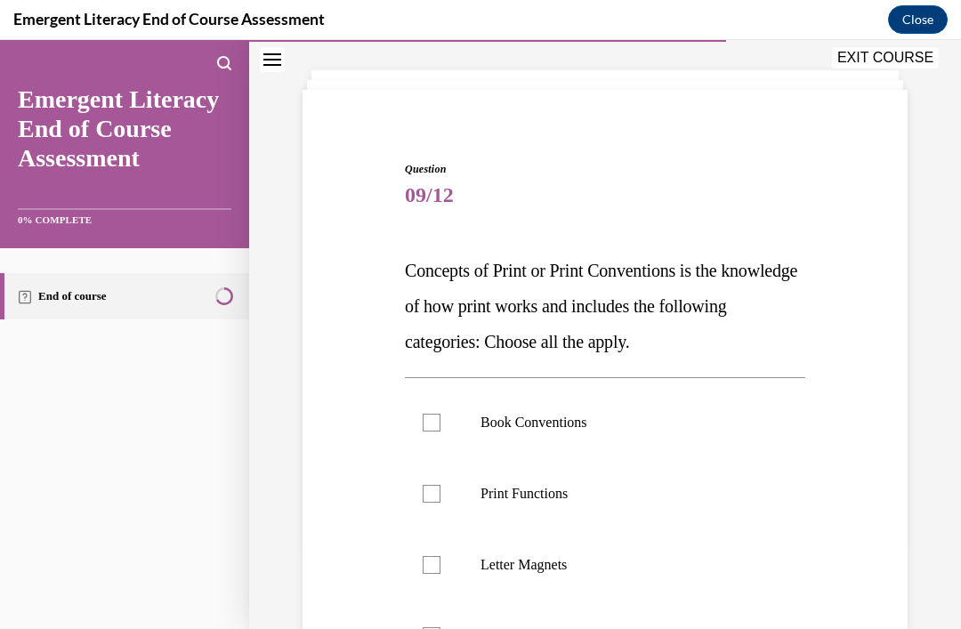
click at [455, 426] on label "Book Conventions" at bounding box center [605, 422] width 400 height 71
click at [440, 426] on input "Book Conventions" at bounding box center [432, 423] width 18 height 18
checkbox input "true"
click at [455, 500] on label "Print Functions" at bounding box center [605, 493] width 400 height 71
click at [440, 500] on input "Print Functions" at bounding box center [432, 494] width 18 height 18
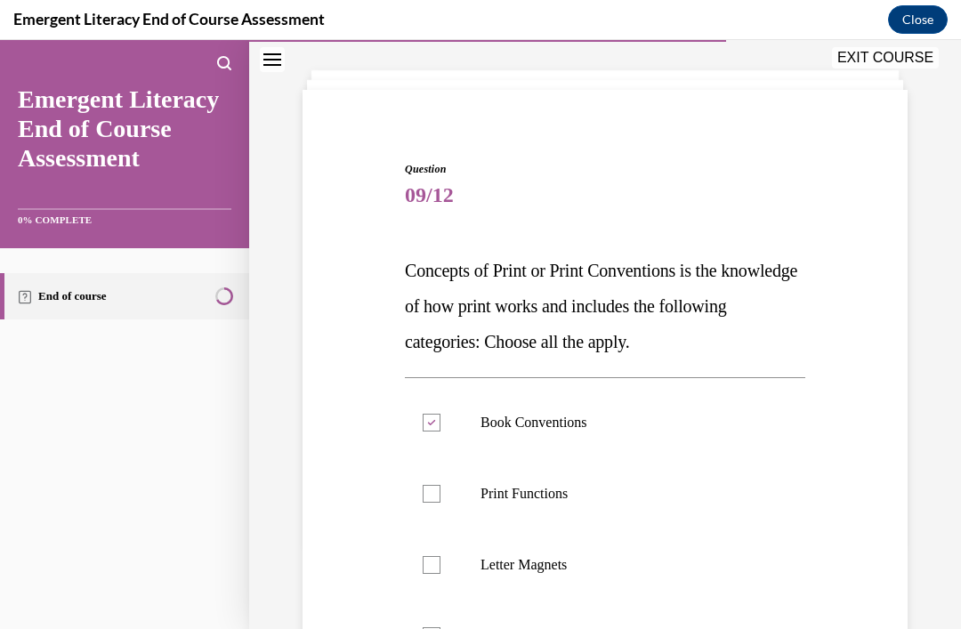
checkbox input "true"
click at [447, 620] on label "Print Conventions" at bounding box center [605, 635] width 400 height 71
click at [440, 627] on input "Print Conventions" at bounding box center [432, 636] width 18 height 18
checkbox input "true"
click at [783, 569] on label "Letter Magnets" at bounding box center [605, 564] width 400 height 71
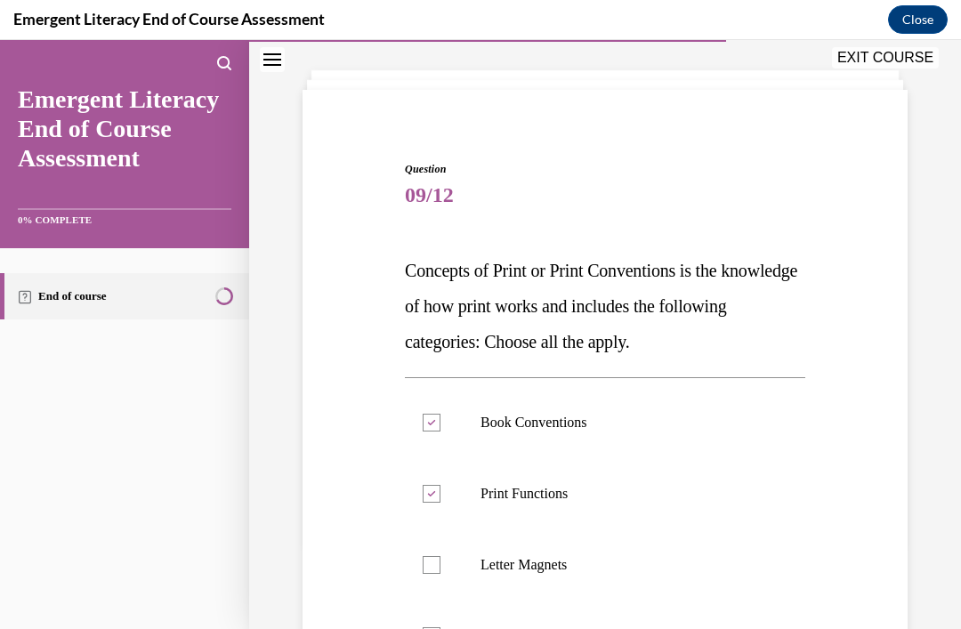
click at [440, 569] on input "Letter Magnets" at bounding box center [432, 565] width 18 height 18
click at [420, 571] on label "Letter Magnets" at bounding box center [605, 564] width 400 height 71
click at [423, 571] on input "Letter Magnets" at bounding box center [432, 565] width 18 height 18
checkbox input "false"
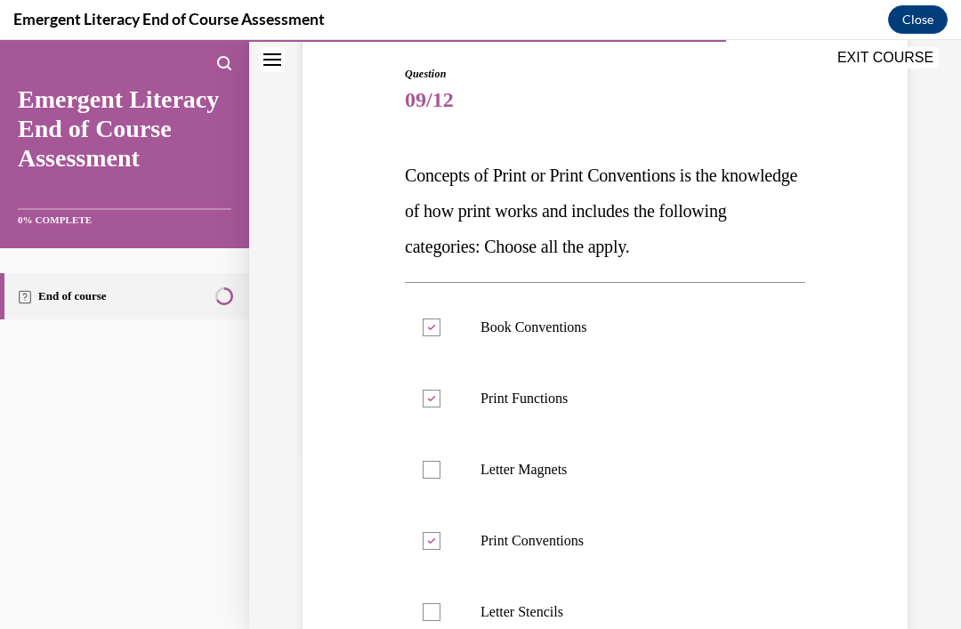
scroll to position [181, 0]
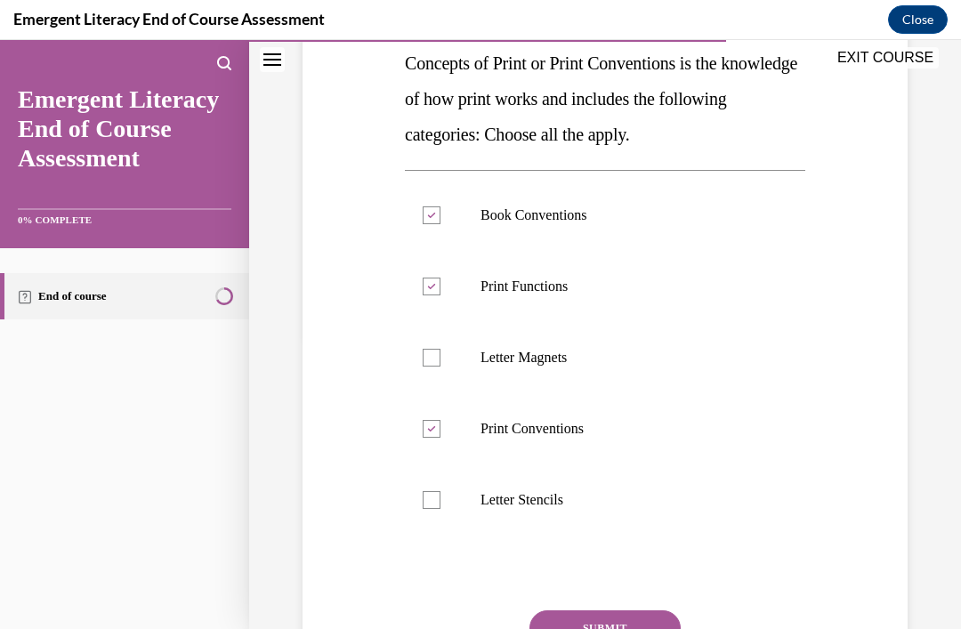
click at [627, 625] on button "SUBMIT" at bounding box center [604, 628] width 151 height 36
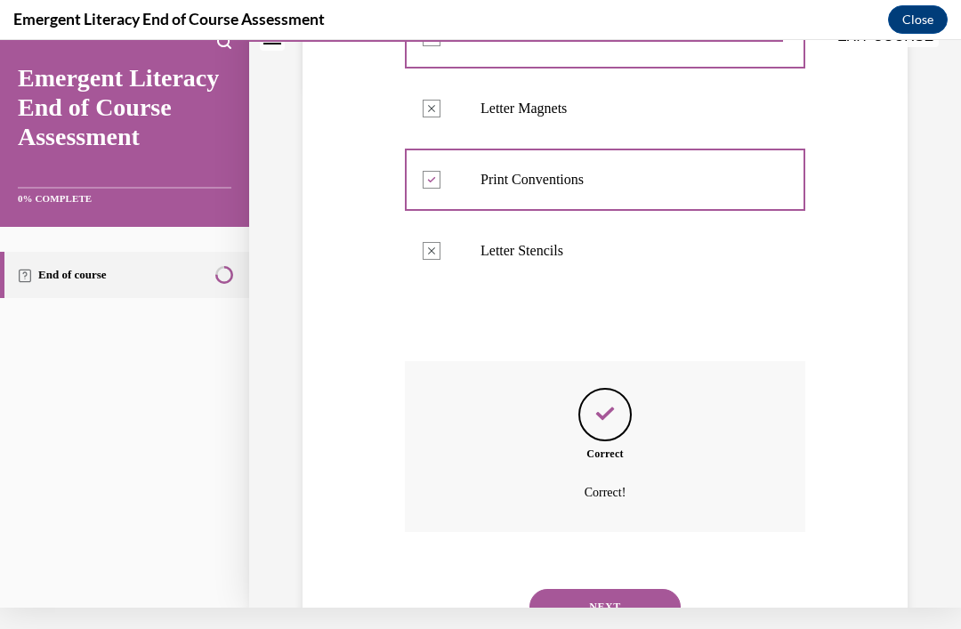
click at [640, 589] on button "NEXT" at bounding box center [604, 607] width 151 height 36
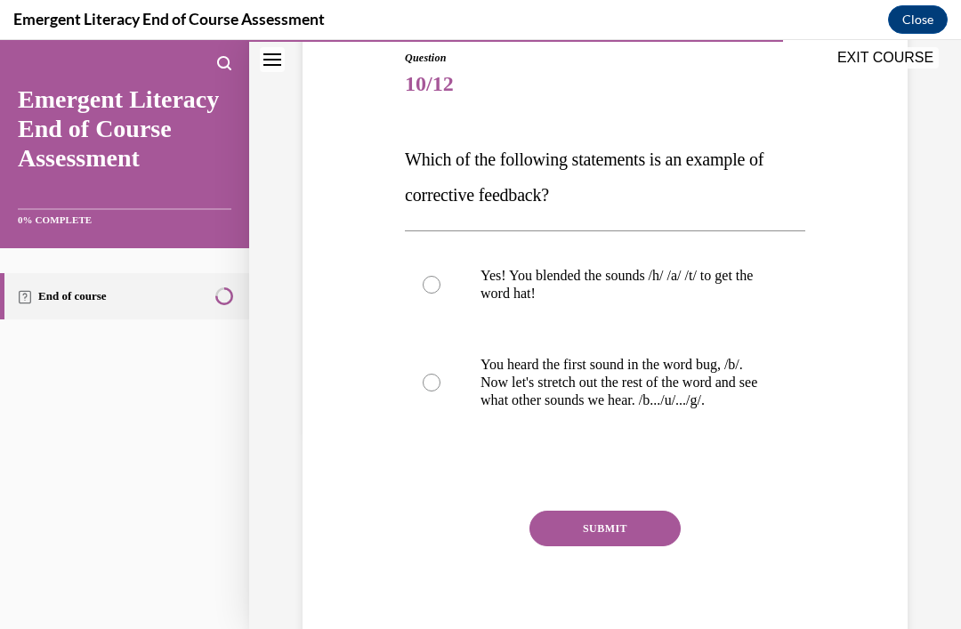
click at [437, 388] on div at bounding box center [432, 383] width 18 height 18
click at [437, 388] on input "You heard the first sound in the word bug, /b/. Now let's stretch out the rest …" at bounding box center [432, 383] width 18 height 18
radio input "true"
click at [624, 545] on button "SUBMIT" at bounding box center [604, 529] width 151 height 36
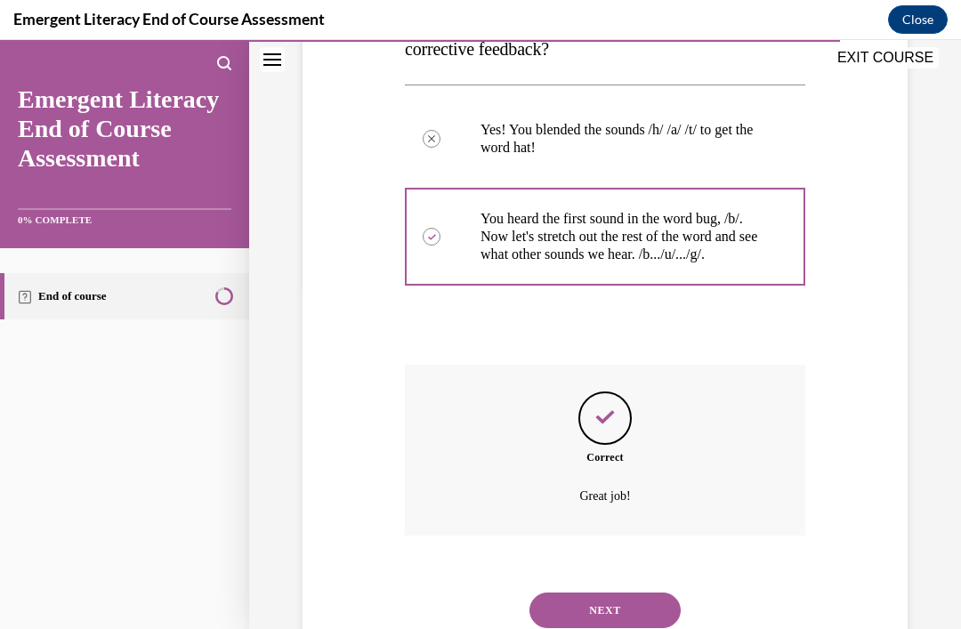
click at [640, 601] on button "NEXT" at bounding box center [604, 610] width 151 height 36
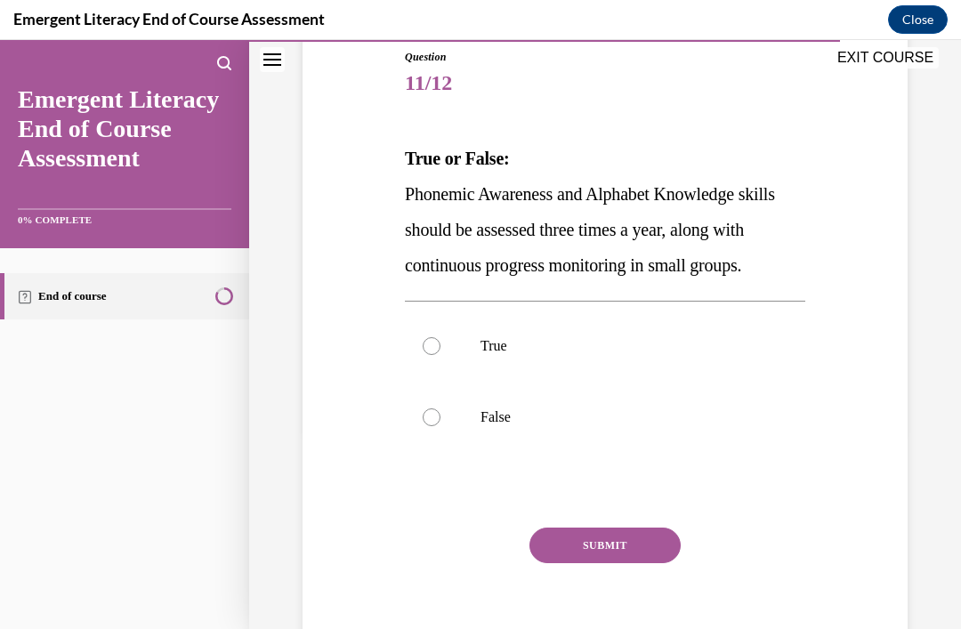
click at [437, 382] on label "True" at bounding box center [605, 345] width 400 height 71
click at [437, 355] on input "True" at bounding box center [432, 346] width 18 height 18
radio input "true"
click at [616, 563] on button "SUBMIT" at bounding box center [604, 546] width 151 height 36
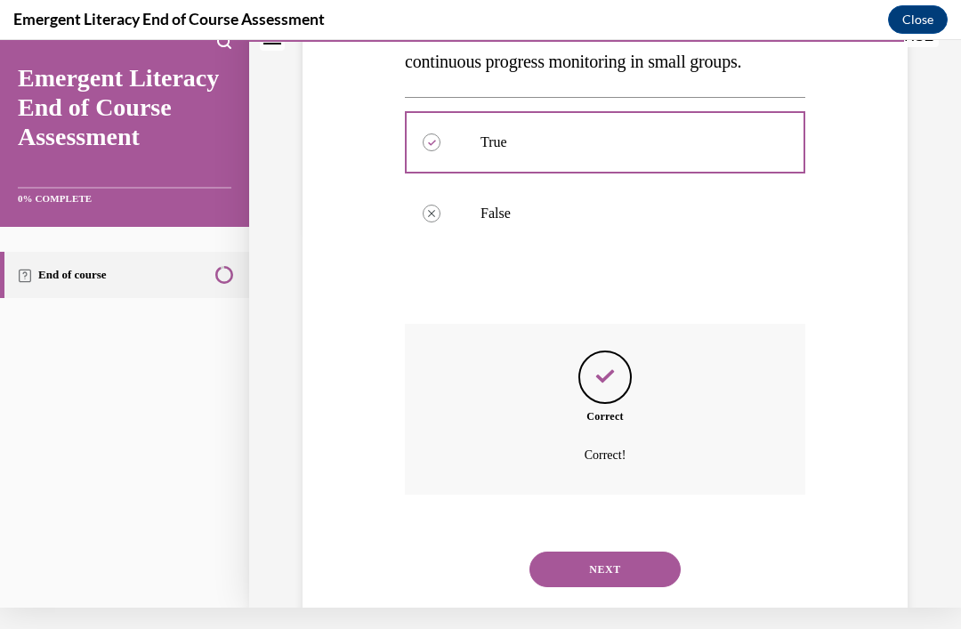
scroll to position [379, 0]
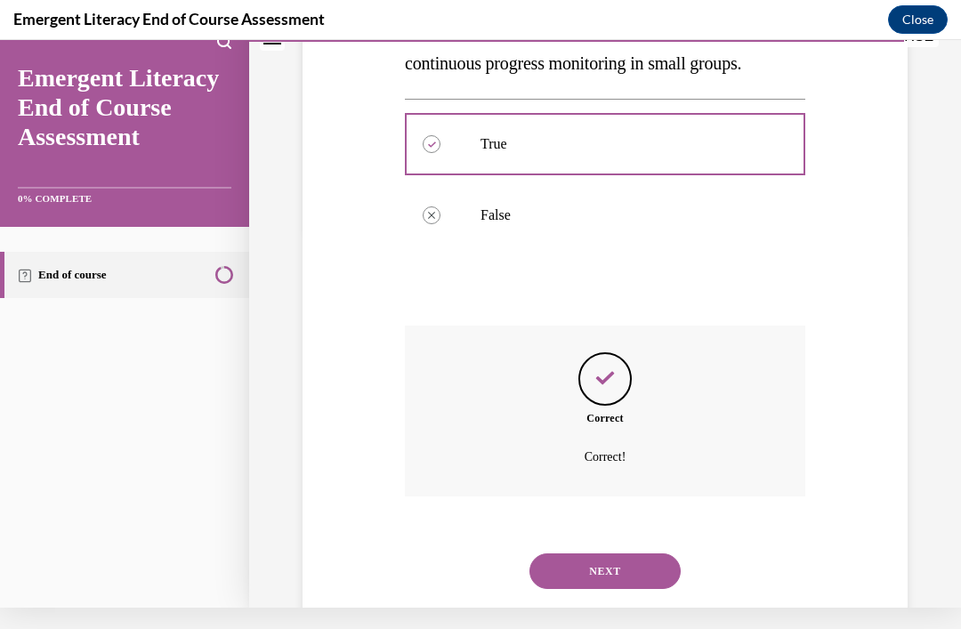
click at [647, 588] on button "NEXT" at bounding box center [604, 571] width 151 height 36
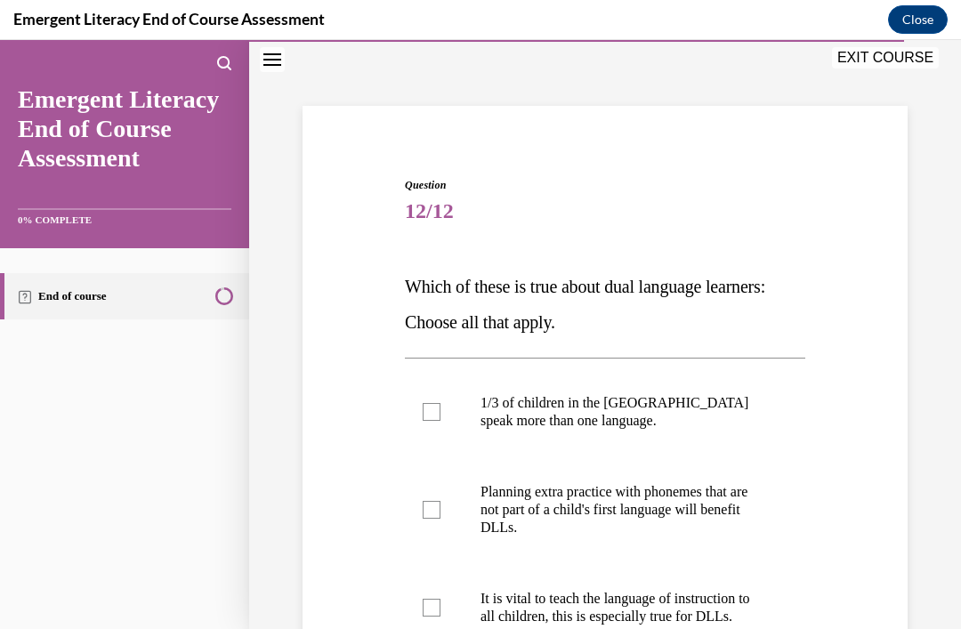
scroll to position [130, 0]
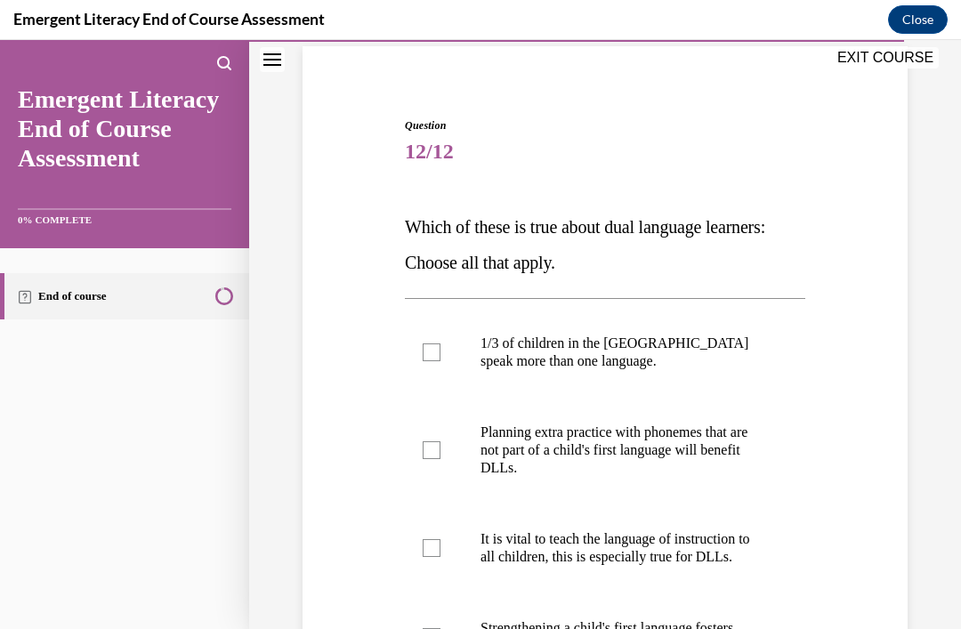
click at [449, 347] on label "1/3 of children in the US speak more than one language." at bounding box center [605, 352] width 400 height 89
click at [440, 347] on input "1/3 of children in the US speak more than one language." at bounding box center [432, 352] width 18 height 18
checkbox input "true"
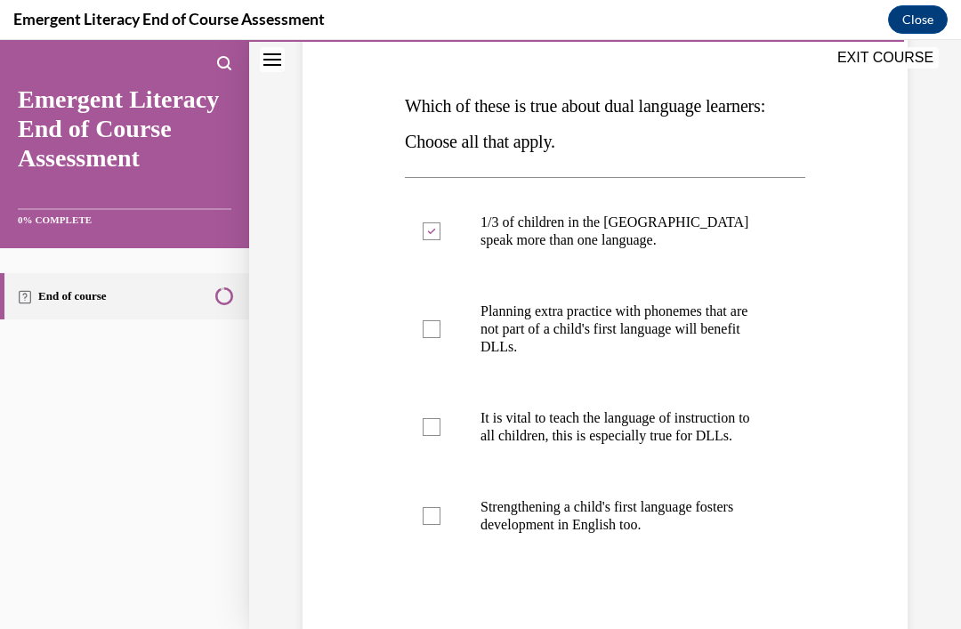
scroll to position [251, 0]
click at [443, 316] on label "Planning extra practice with phonemes that are not part of a child's first lang…" at bounding box center [605, 329] width 400 height 107
click at [440, 320] on input "Planning extra practice with phonemes that are not part of a child's first lang…" at bounding box center [432, 329] width 18 height 18
checkbox input "true"
click at [436, 413] on label "It is vital to teach the language of instruction to all children, this is espec…" at bounding box center [605, 427] width 400 height 89
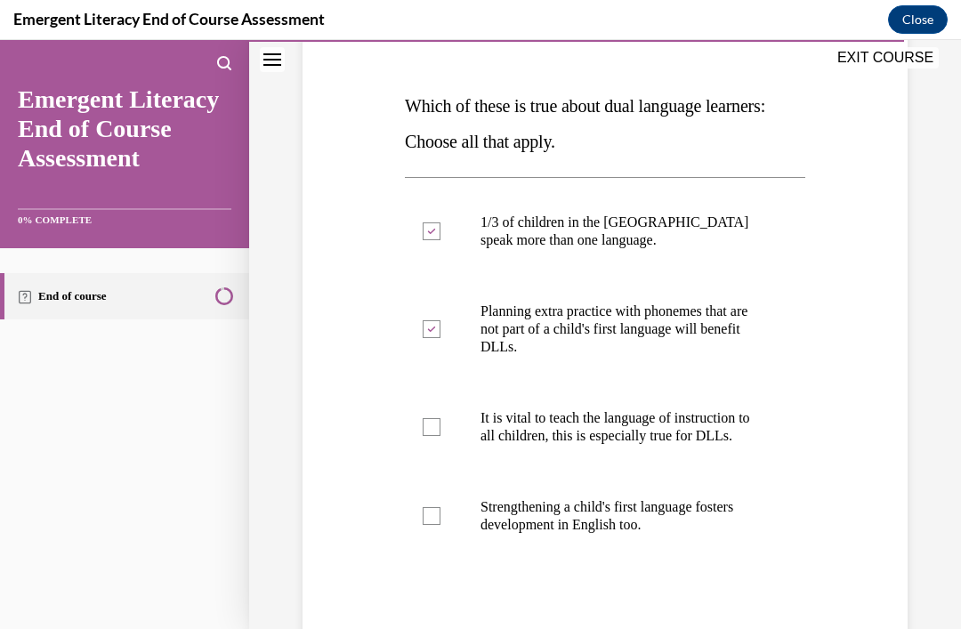
click at [436, 418] on input "It is vital to teach the language of instruction to all children, this is espec…" at bounding box center [432, 427] width 18 height 18
checkbox input "true"
click at [440, 505] on label "Strengthening a child's first language fosters development in English too." at bounding box center [605, 515] width 400 height 89
click at [440, 507] on input "Strengthening a child's first language fosters development in English too." at bounding box center [432, 516] width 18 height 18
checkbox input "true"
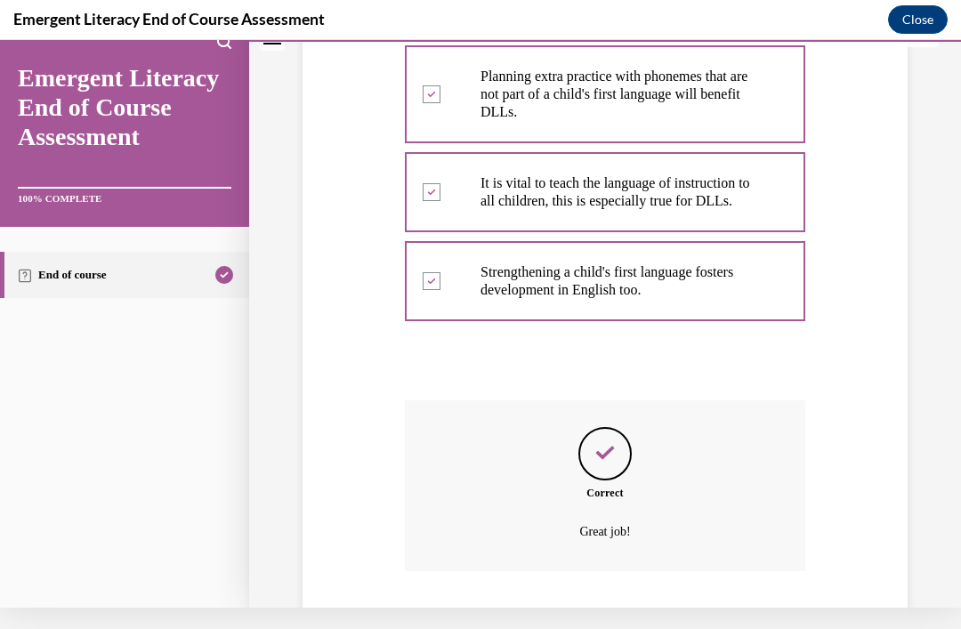
scroll to position [503, 0]
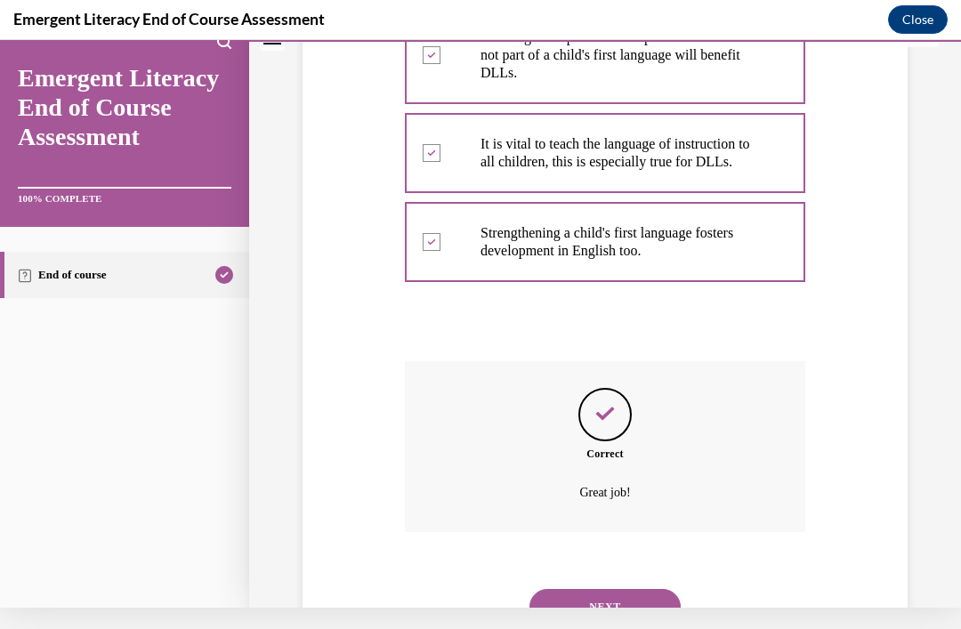
click at [631, 589] on button "NEXT" at bounding box center [604, 607] width 151 height 36
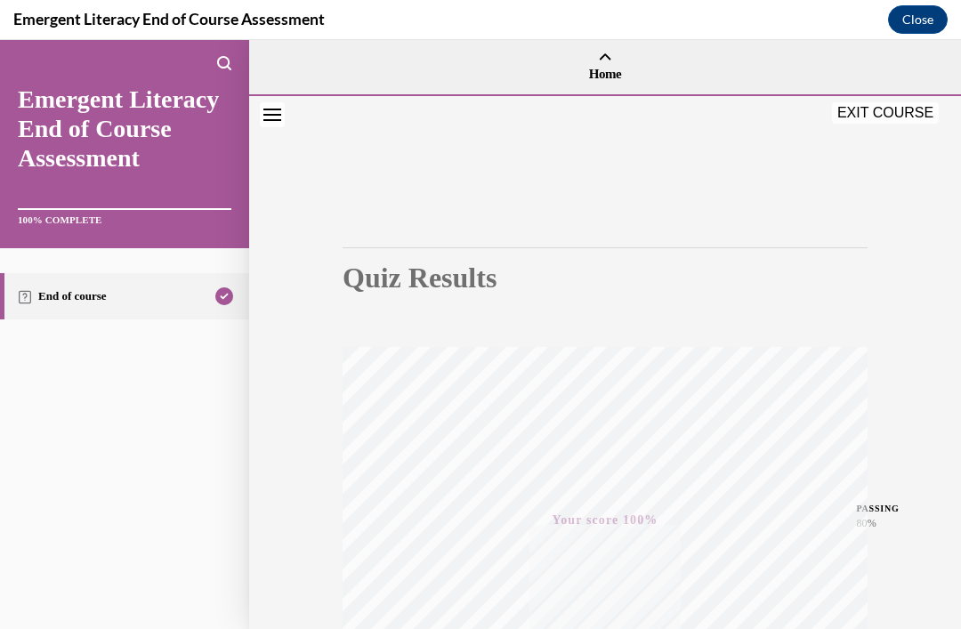
scroll to position [0, 0]
click at [878, 100] on div "Quiz Results PASSING 80% Your score 100% Passed PASSING 80% Your score Your sco…" at bounding box center [605, 524] width 712 height 856
click at [872, 114] on button "EXIT COURSE" at bounding box center [885, 111] width 107 height 21
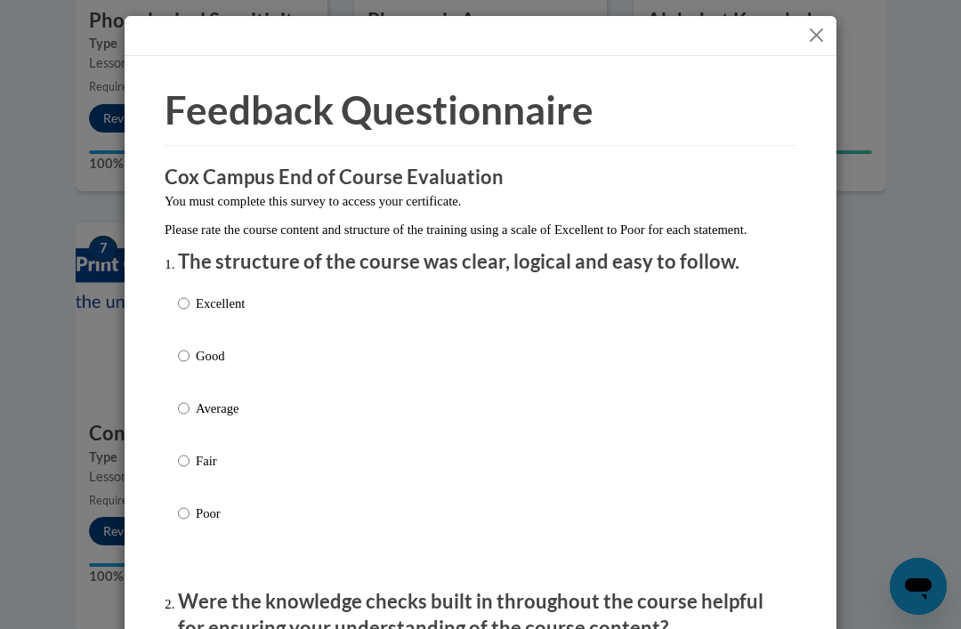
click at [189, 304] on input "Excellent" at bounding box center [184, 304] width 12 height 20
radio input "true"
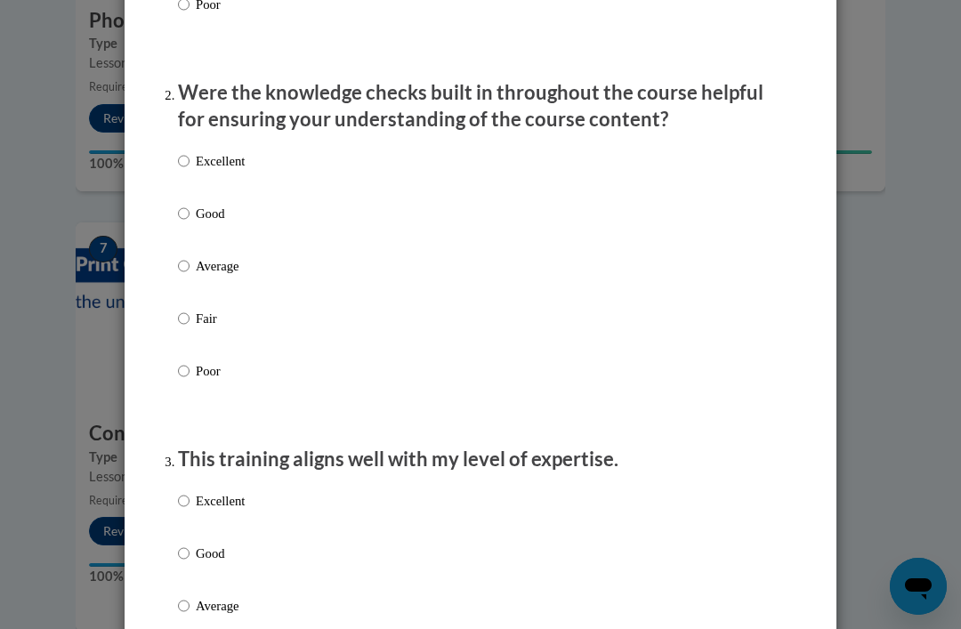
scroll to position [507, 0]
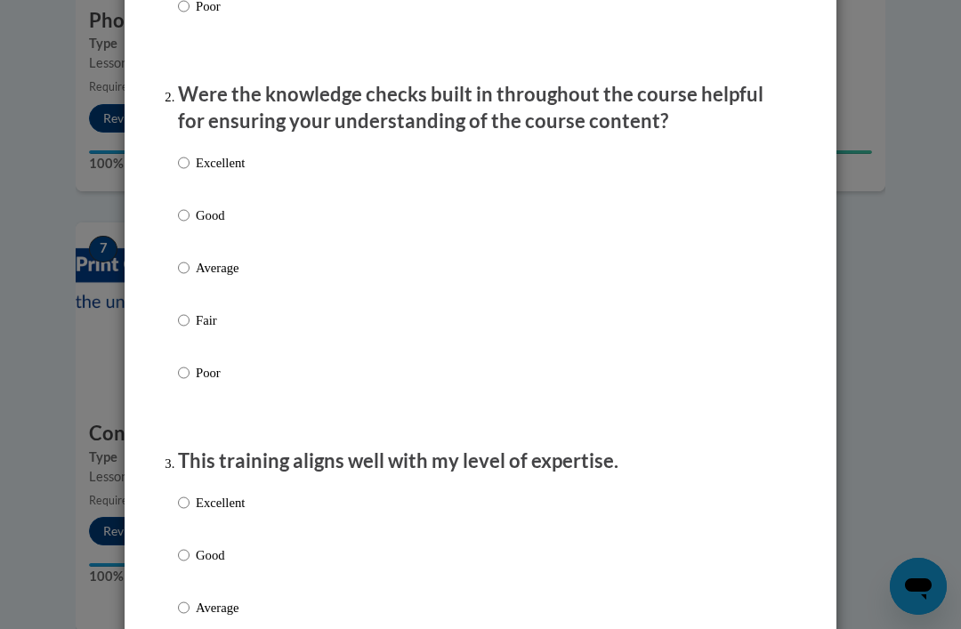
click at [180, 162] on input "Excellent" at bounding box center [184, 163] width 12 height 20
radio input "true"
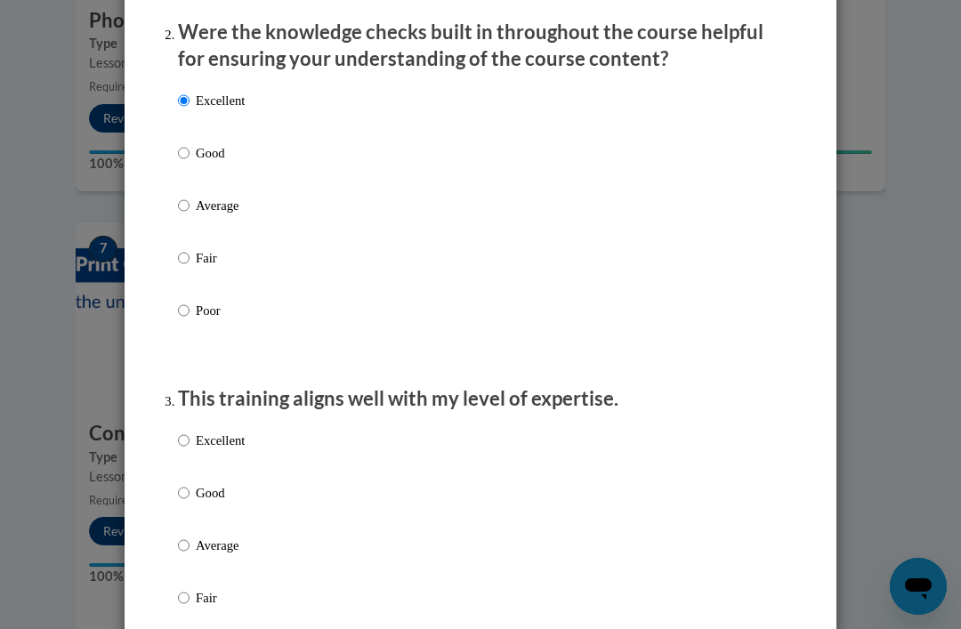
scroll to position [600, 0]
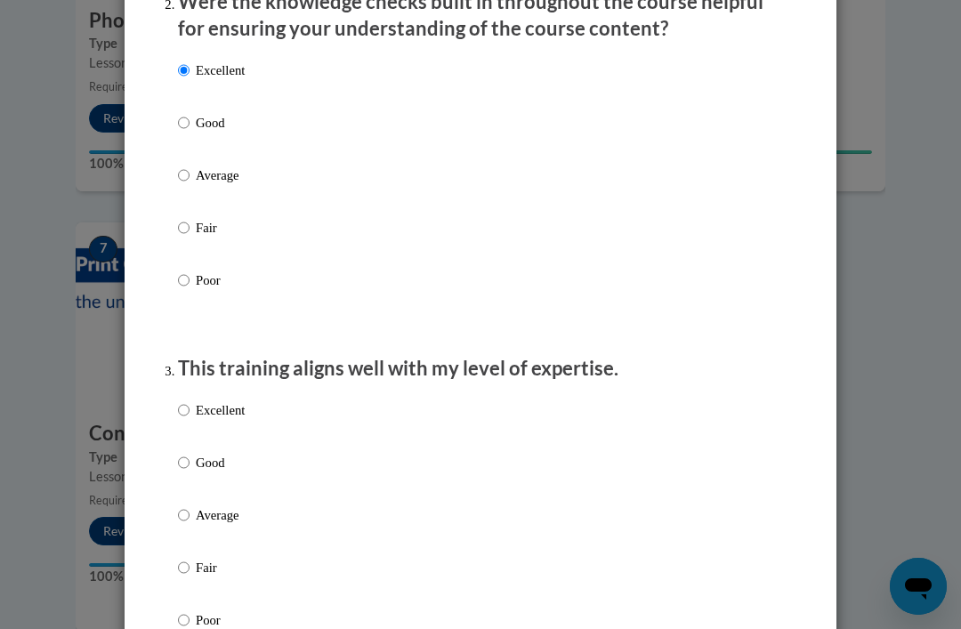
click at [189, 401] on input "Excellent" at bounding box center [184, 410] width 12 height 20
radio input "true"
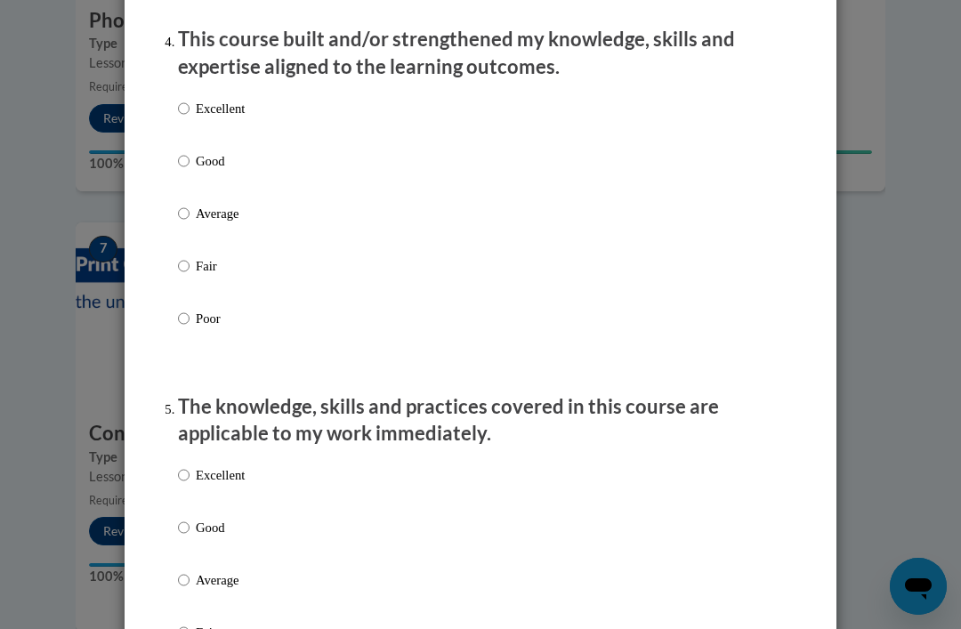
scroll to position [1251, 0]
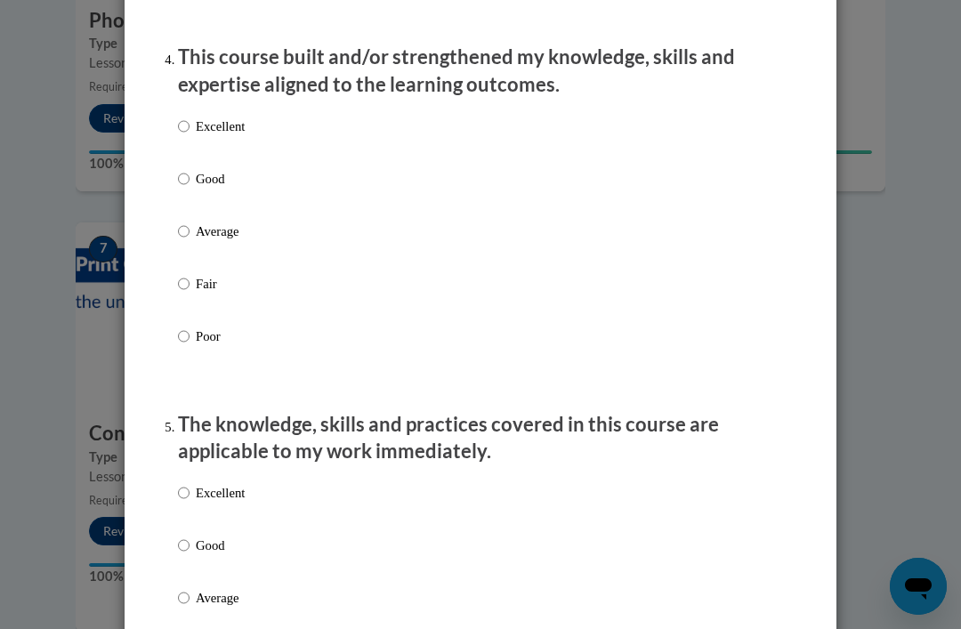
click at [189, 117] on input "Excellent" at bounding box center [184, 127] width 12 height 20
radio input "true"
click at [186, 492] on input "Excellent" at bounding box center [184, 493] width 12 height 20
radio input "true"
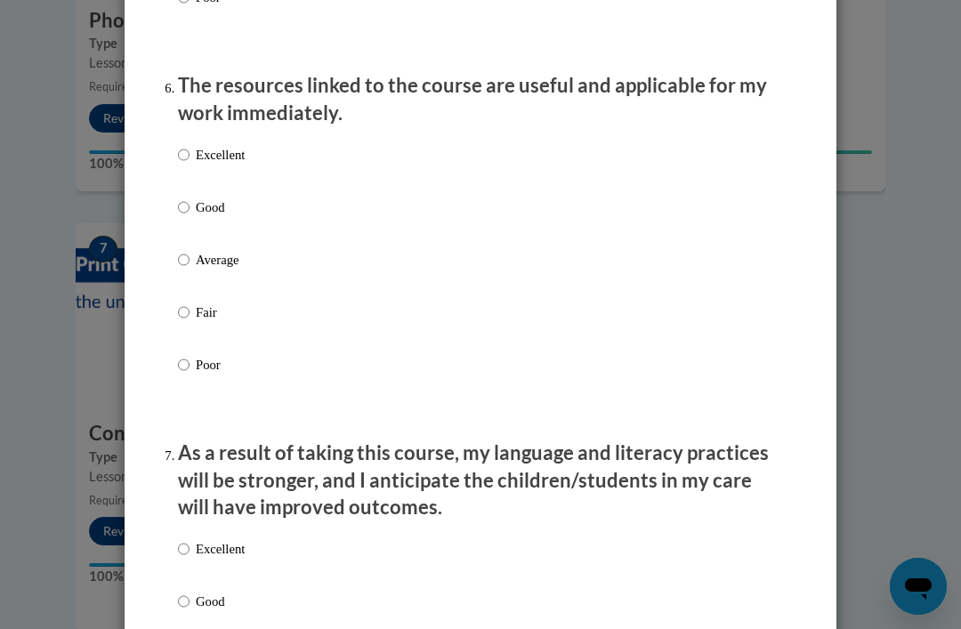
scroll to position [1955, 0]
click at [184, 146] on input "Excellent" at bounding box center [184, 156] width 12 height 20
radio input "true"
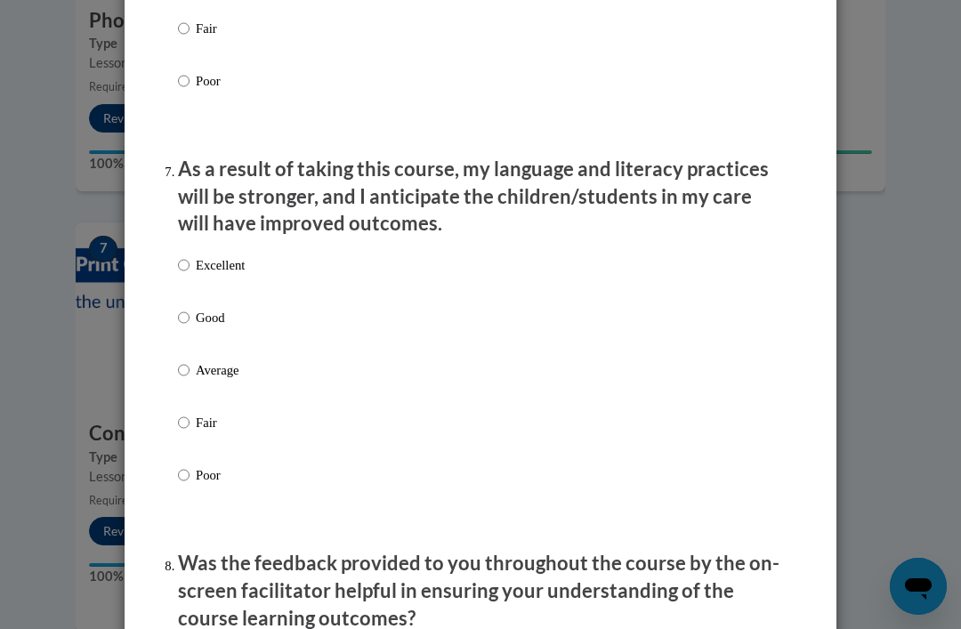
click at [201, 255] on p "Excellent" at bounding box center [220, 265] width 49 height 20
click at [189, 255] on input "Excellent" at bounding box center [184, 265] width 12 height 20
radio input "true"
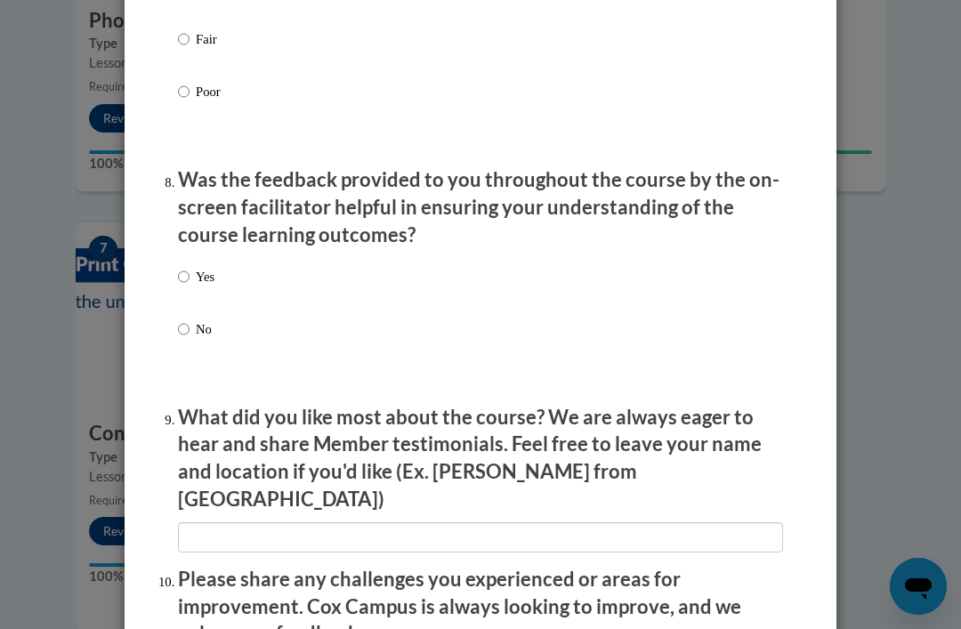
scroll to position [2624, 0]
click at [192, 266] on label "Yes" at bounding box center [196, 290] width 36 height 48
click at [189, 266] on input "Yes" at bounding box center [184, 276] width 12 height 20
radio input "true"
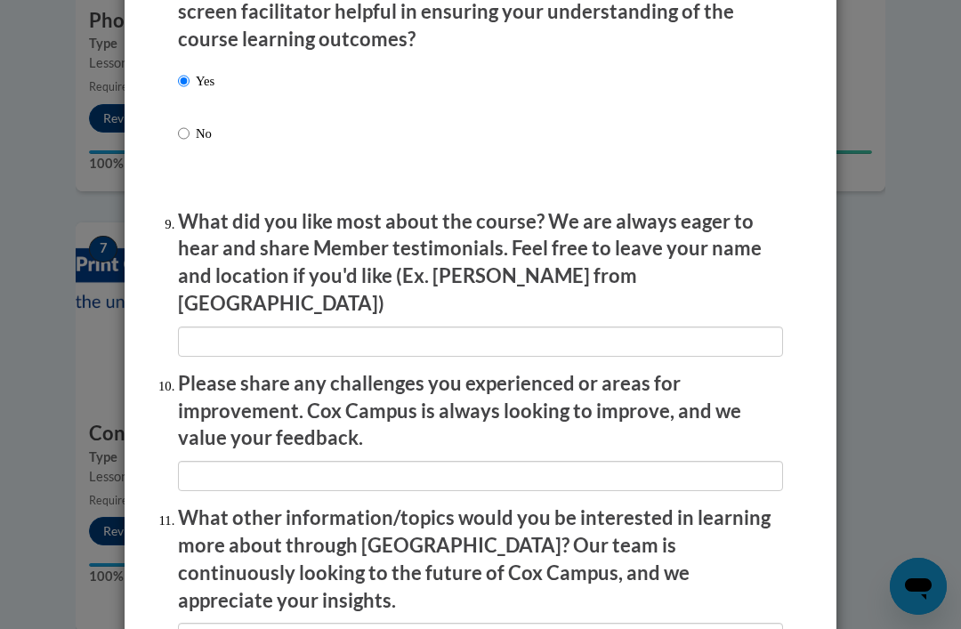
scroll to position [2820, 0]
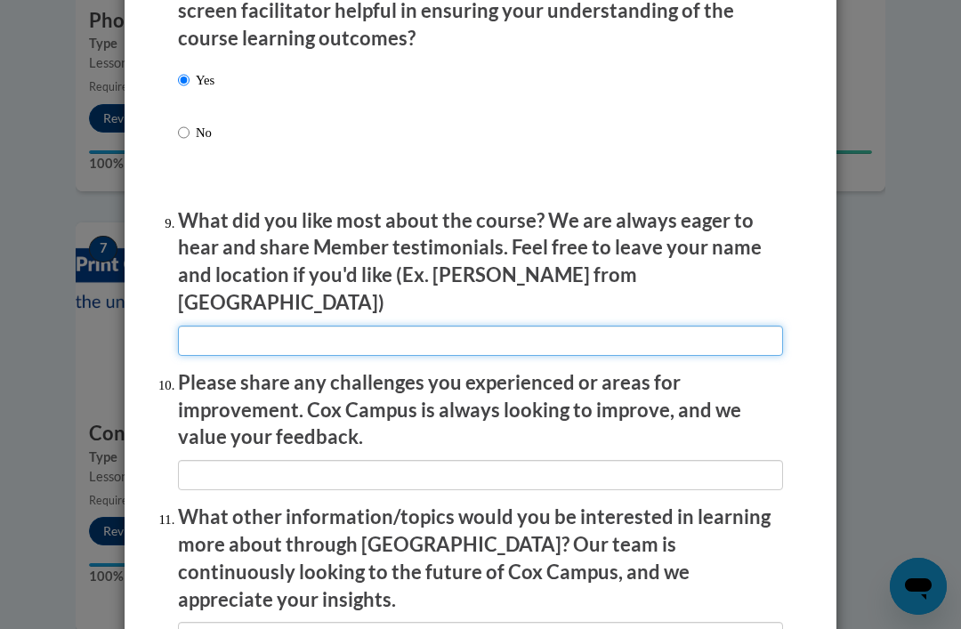
click at [226, 326] on input "textbox" at bounding box center [480, 341] width 605 height 30
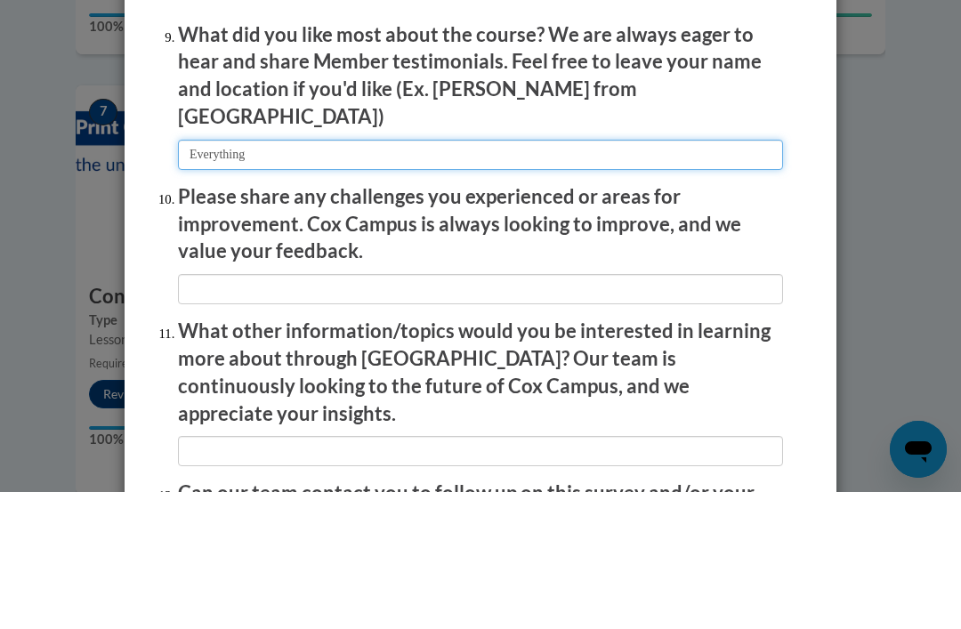
scroll to position [2881, 0]
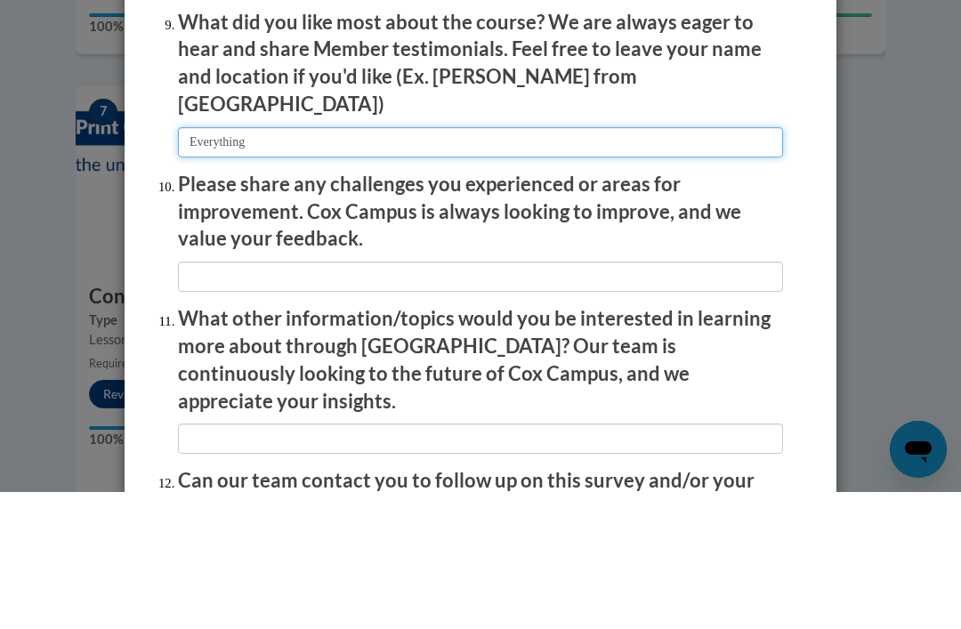
type input "Everything"
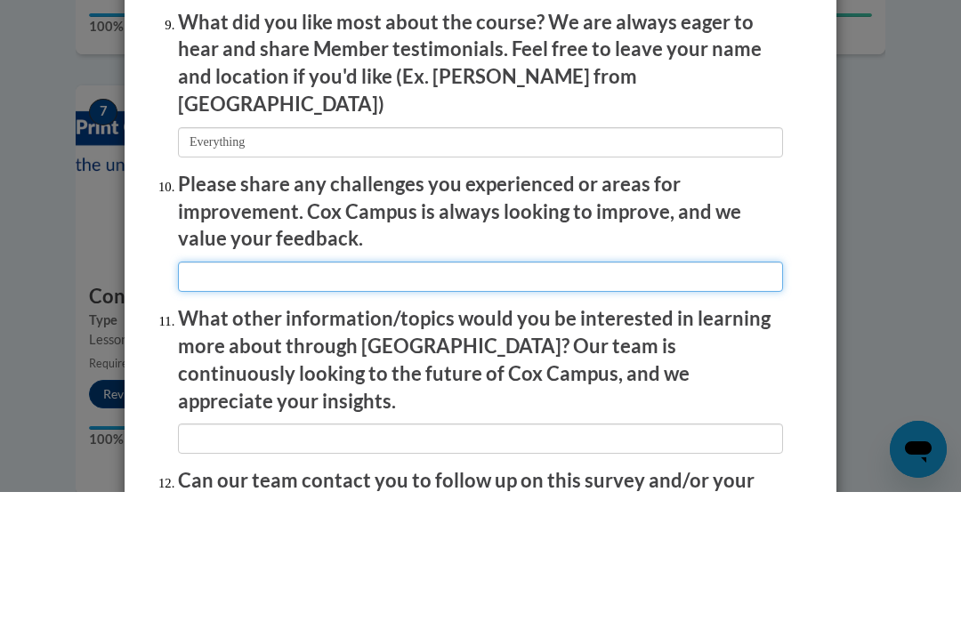
click at [203, 399] on input "textbox" at bounding box center [480, 414] width 605 height 30
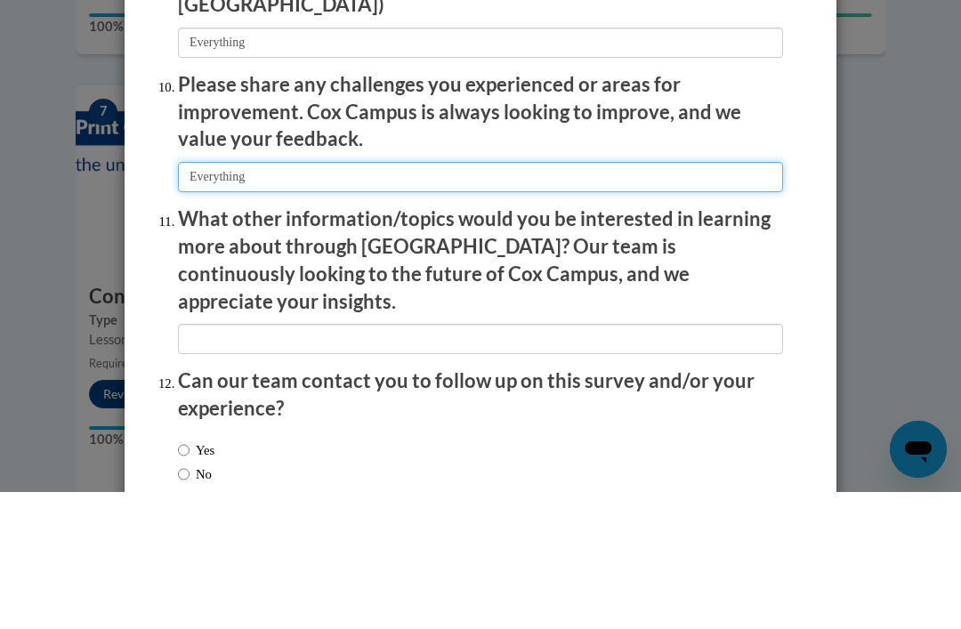
scroll to position [2979, 0]
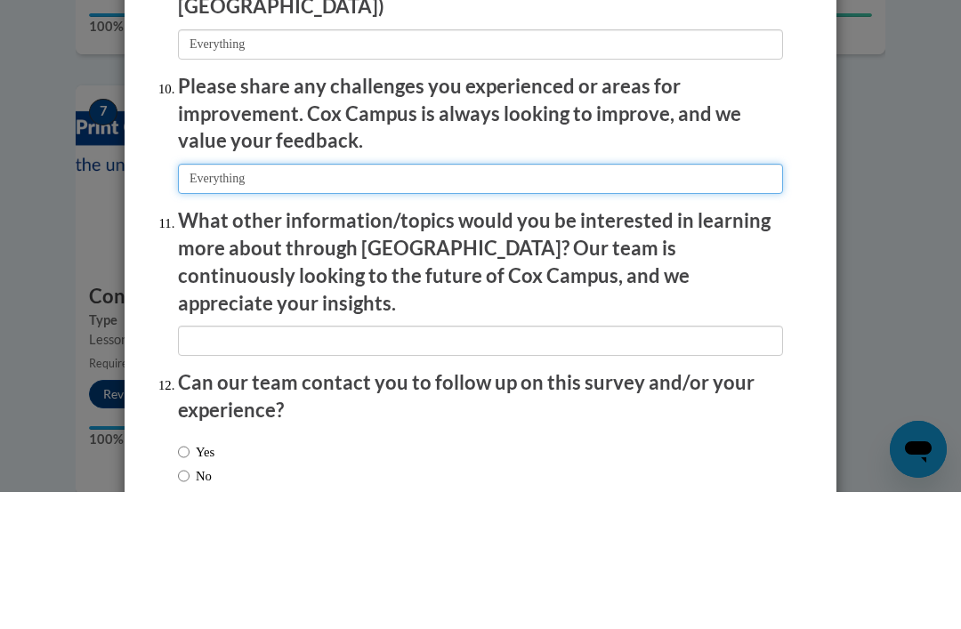
type input "Everything"
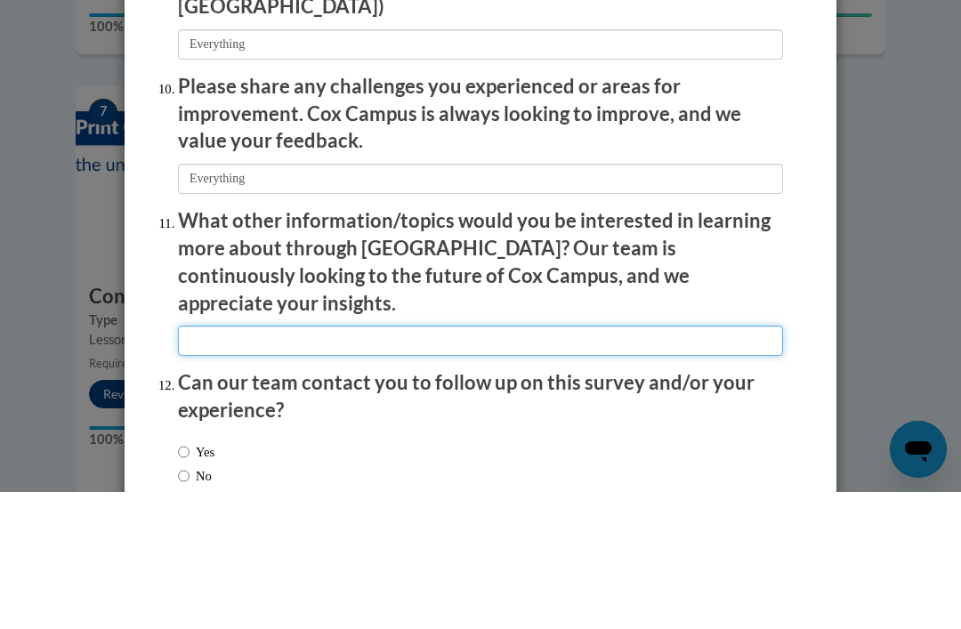
click at [192, 463] on input "textbox" at bounding box center [480, 478] width 605 height 30
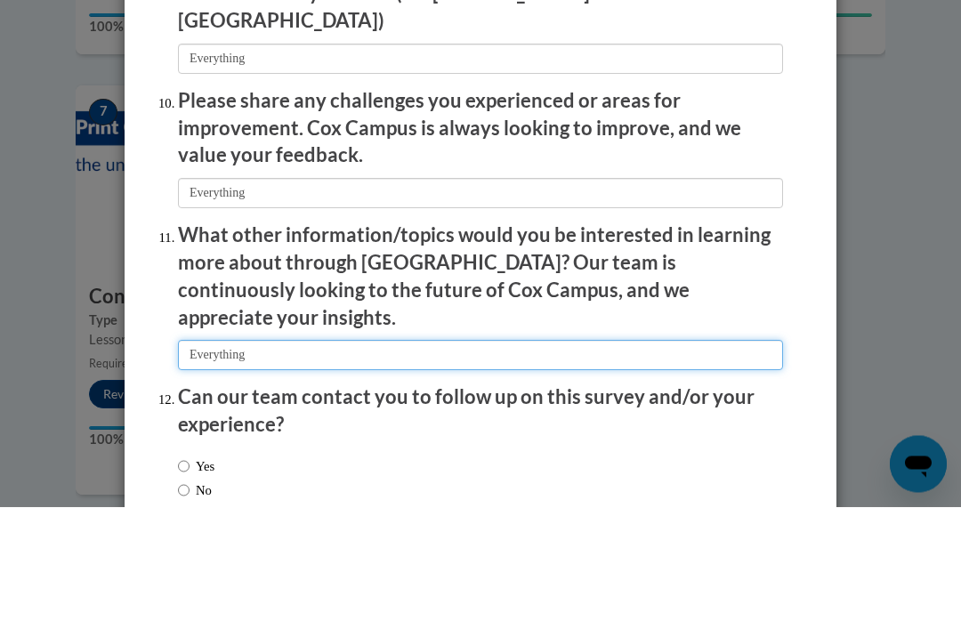
scroll to position [1244, 0]
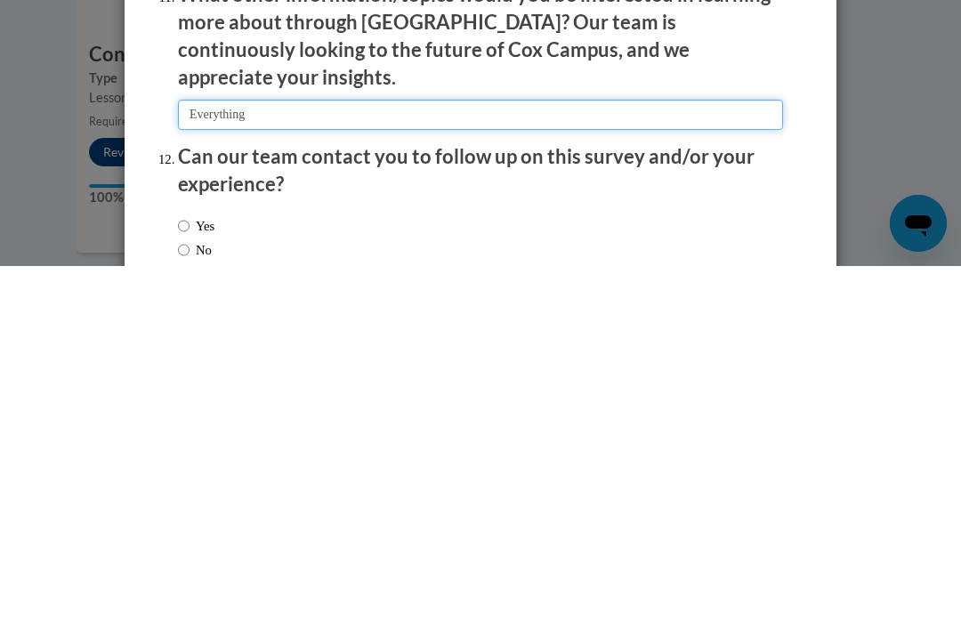
type input "Everything"
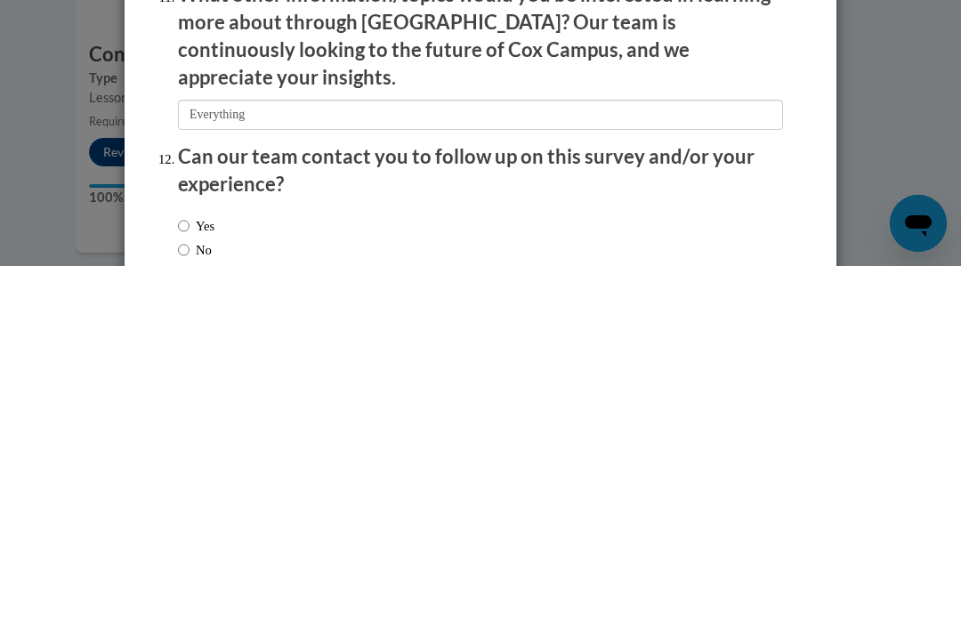
click at [189, 579] on input "Yes" at bounding box center [184, 589] width 12 height 20
radio input "true"
